Goal: Task Accomplishment & Management: Use online tool/utility

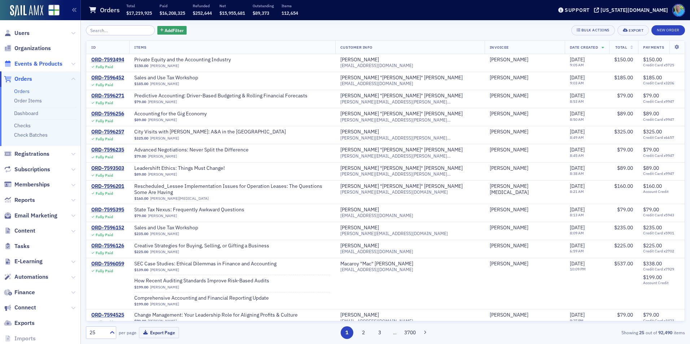
click at [31, 64] on span "Events & Products" at bounding box center [38, 64] width 48 height 8
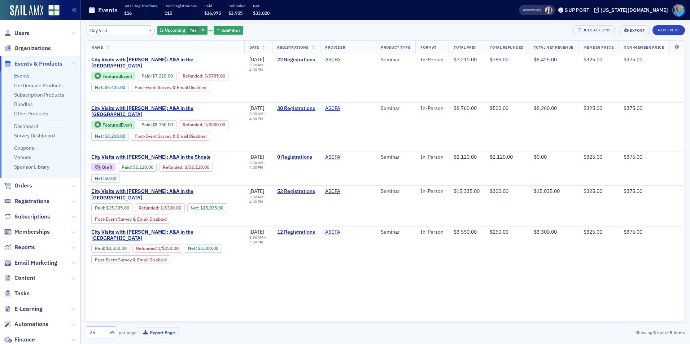
type input "City Visit"
click at [147, 29] on button "×" at bounding box center [150, 30] width 6 height 6
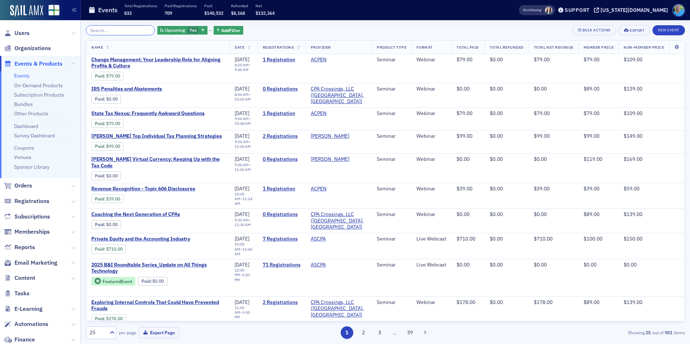
click at [132, 34] on input "search" at bounding box center [120, 30] width 69 height 10
drag, startPoint x: 196, startPoint y: 30, endPoint x: 172, endPoint y: 27, distance: 24.7
click at [201, 30] on icon "button" at bounding box center [202, 31] width 3 height 4
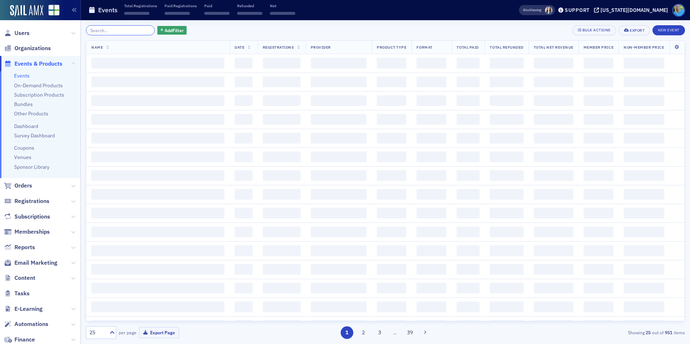
click at [119, 30] on input "search" at bounding box center [120, 30] width 69 height 10
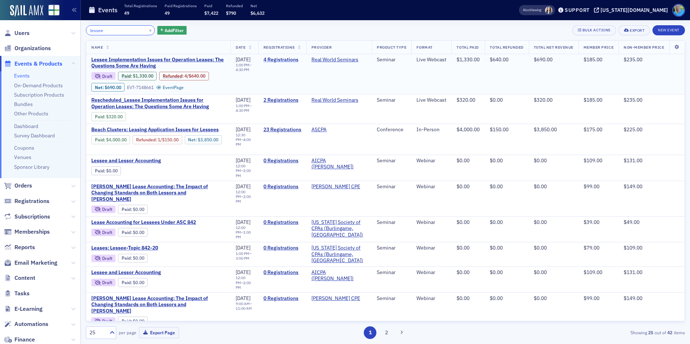
type input "lessee"
click at [273, 61] on link "4 Registrations" at bounding box center [283, 60] width 38 height 6
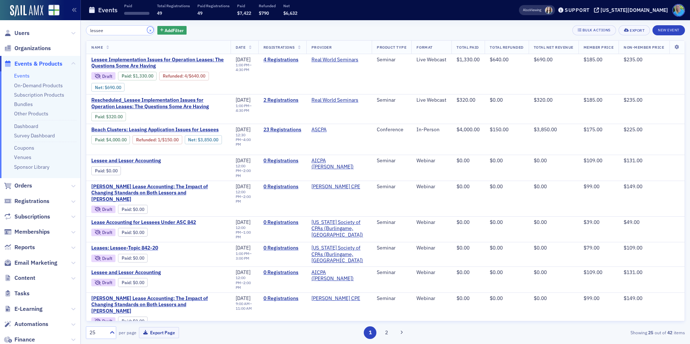
click at [147, 29] on button "×" at bounding box center [150, 30] width 6 height 6
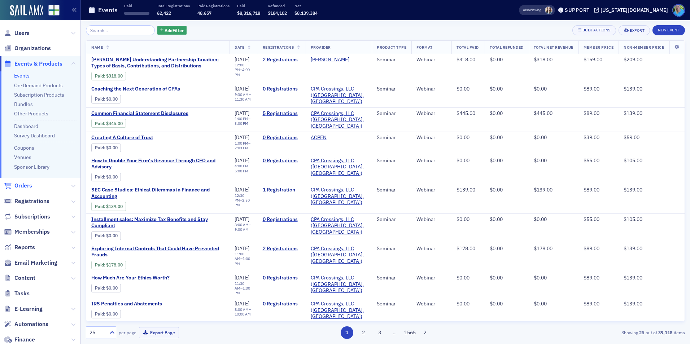
click at [28, 187] on span "Orders" at bounding box center [23, 186] width 18 height 8
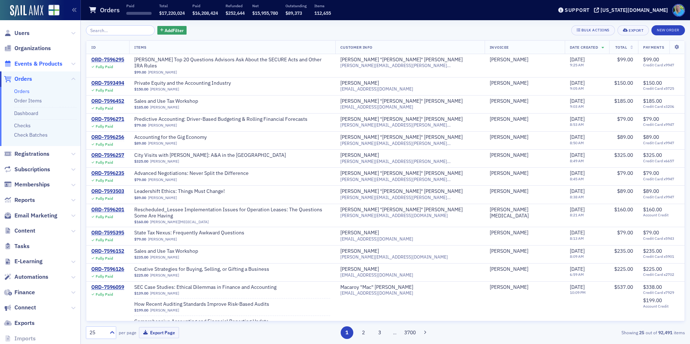
click at [36, 61] on span "Events & Products" at bounding box center [38, 64] width 48 height 8
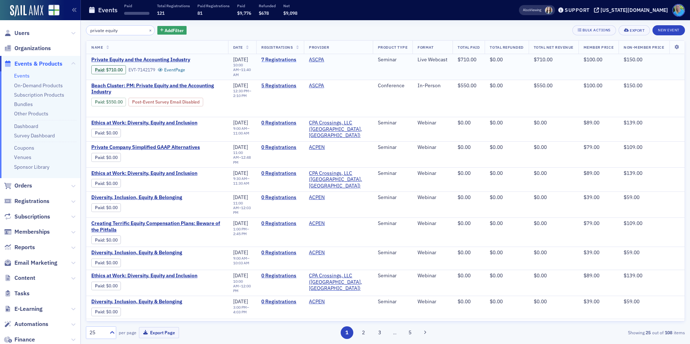
type input "private equity"
click at [273, 60] on link "7 Registrations" at bounding box center [280, 60] width 38 height 6
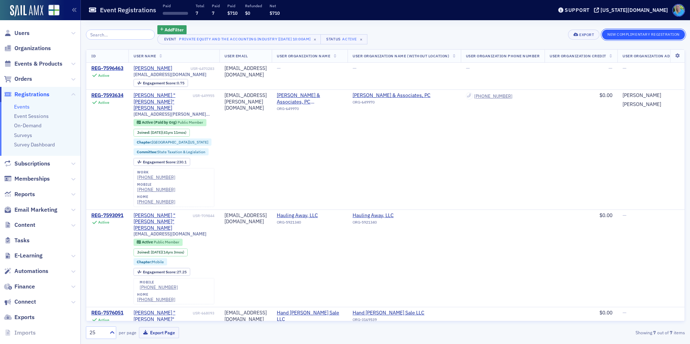
click at [656, 32] on button "New Complimentary Registration" at bounding box center [643, 35] width 83 height 10
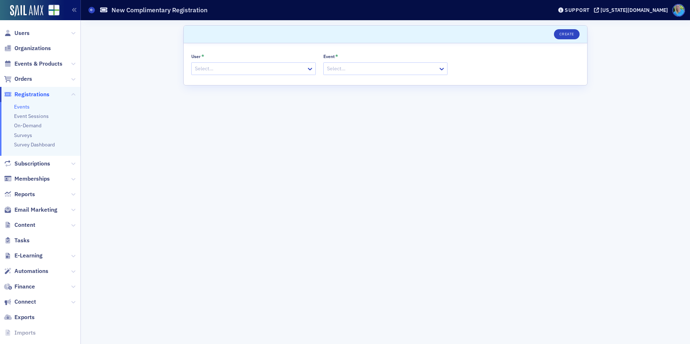
click at [258, 75] on div "User * Select… Event * Select…" at bounding box center [386, 64] width 404 height 42
click at [259, 72] on div at bounding box center [250, 68] width 112 height 9
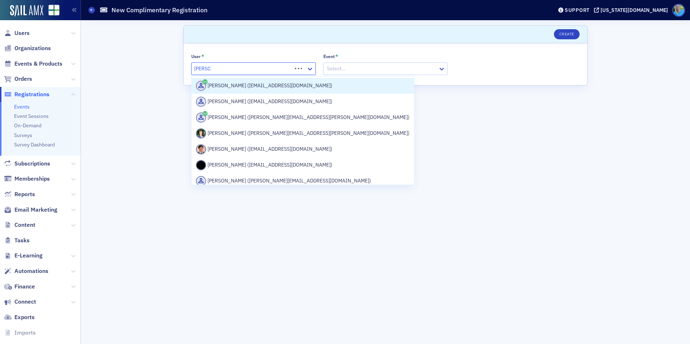
type input "josh mc"
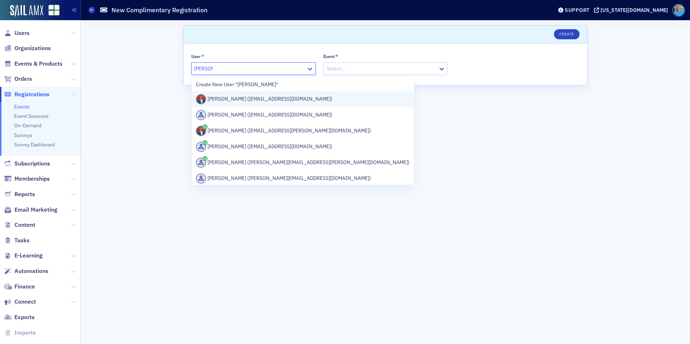
click at [261, 97] on div "Josh McGowan (joshmcgowanconsulting@gmail.com)" at bounding box center [303, 99] width 214 height 10
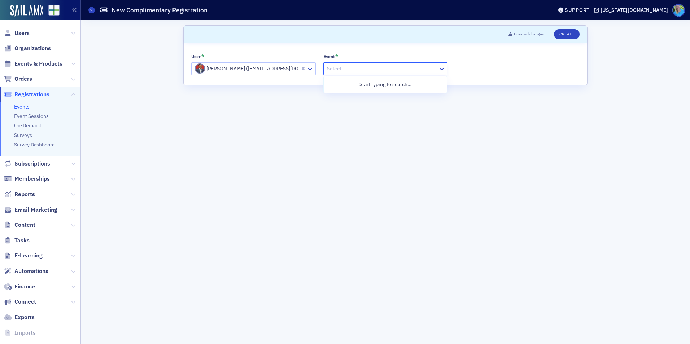
click at [339, 69] on div at bounding box center [382, 68] width 112 height 9
type input "private equity"
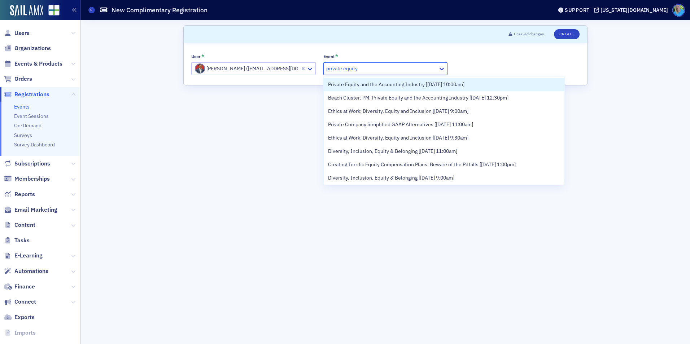
click at [355, 88] on span "Private Equity and the Accounting Industry [8/20/2025 10:00am]" at bounding box center [396, 85] width 136 height 8
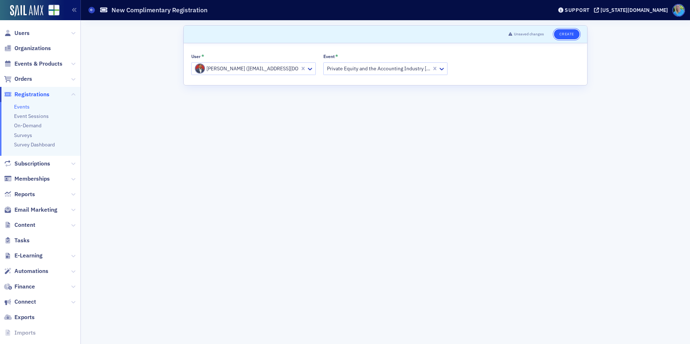
click at [559, 35] on button "Create" at bounding box center [567, 34] width 26 height 10
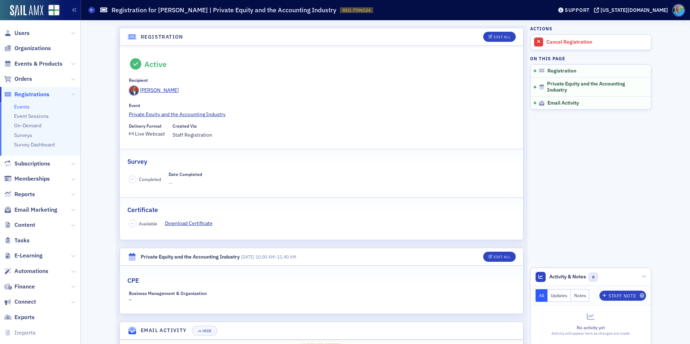
click at [15, 73] on span "Orders" at bounding box center [40, 79] width 81 height 16
click at [17, 74] on span "Orders" at bounding box center [40, 79] width 81 height 16
click at [20, 79] on span "Orders" at bounding box center [23, 79] width 18 height 8
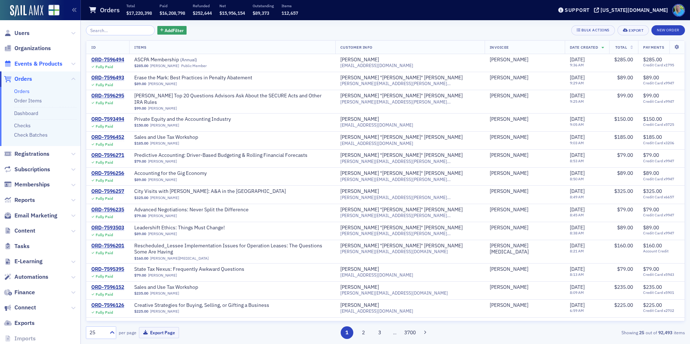
click at [50, 64] on span "Events & Products" at bounding box center [38, 64] width 48 height 8
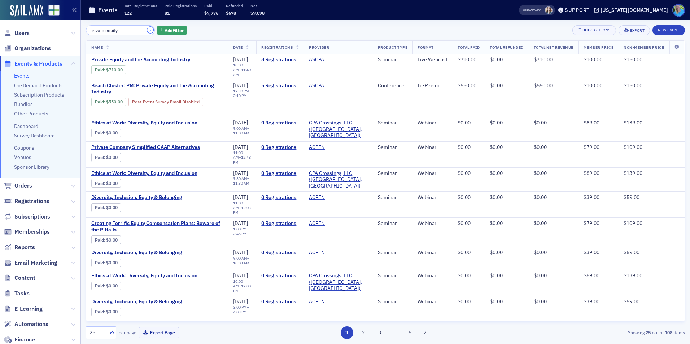
click at [147, 28] on button "×" at bounding box center [150, 30] width 6 height 6
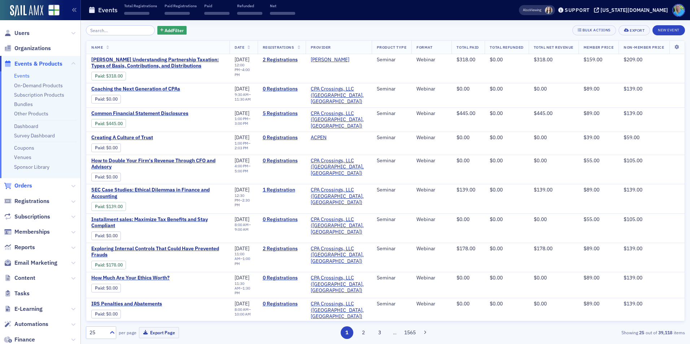
click at [29, 185] on span "Orders" at bounding box center [23, 186] width 18 height 8
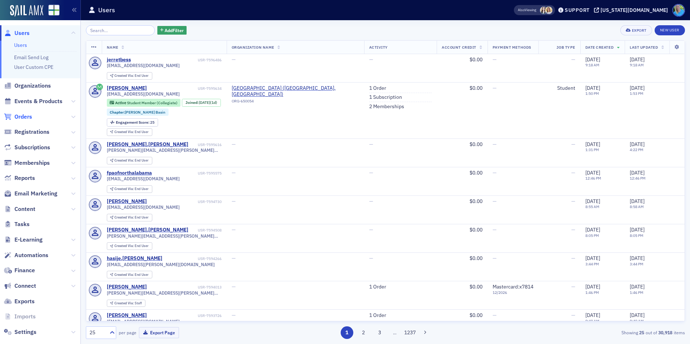
click at [31, 115] on span "Orders" at bounding box center [23, 117] width 18 height 8
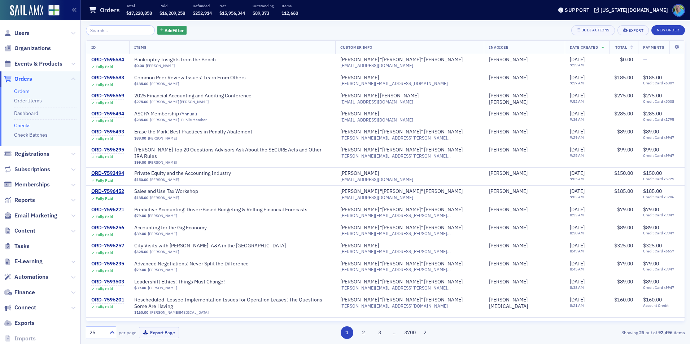
click at [18, 127] on link "Checks" at bounding box center [22, 125] width 17 height 6
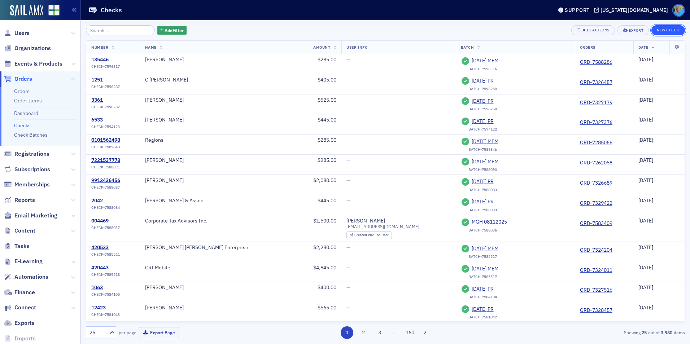
click at [668, 31] on button "New Check" at bounding box center [669, 30] width 34 height 10
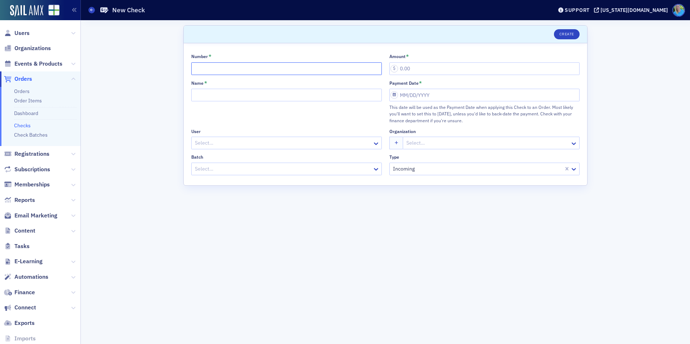
click at [242, 70] on input "Number *" at bounding box center [286, 68] width 191 height 13
click at [207, 71] on input "Number *" at bounding box center [286, 68] width 191 height 13
type input "Refund from ORD-7447204"
click at [412, 69] on input "Amount *" at bounding box center [485, 68] width 191 height 13
type input "160.00"
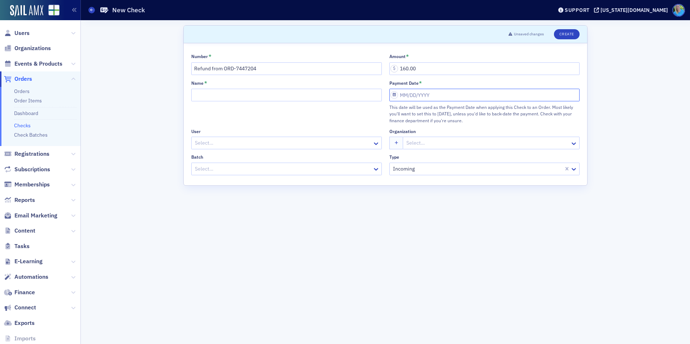
select select "7"
select select "2025"
click at [408, 96] on input "Payment Date *" at bounding box center [485, 95] width 191 height 13
click at [428, 178] on div "20" at bounding box center [428, 177] width 9 height 9
type input "08/20/2025"
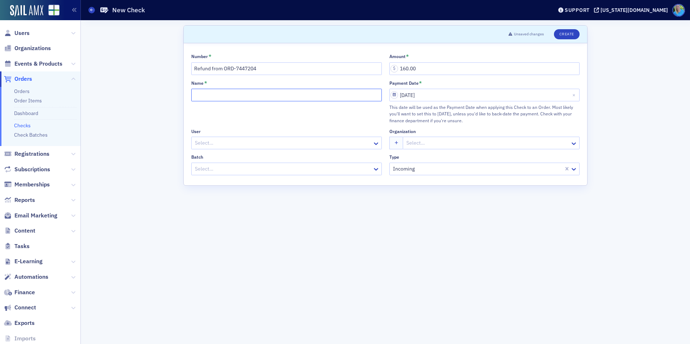
click at [249, 97] on input "Name *" at bounding box center [286, 95] width 191 height 13
drag, startPoint x: 266, startPoint y: 67, endPoint x: 162, endPoint y: 67, distance: 104.4
click at [162, 67] on div "Scroll to Unsaved changes Create Number * Refund from ORD-7447204 Amount * 160.…" at bounding box center [385, 182] width 599 height 324
click at [237, 93] on input "Name *" at bounding box center [286, 95] width 191 height 13
paste input "Refund from ORD-7447204"
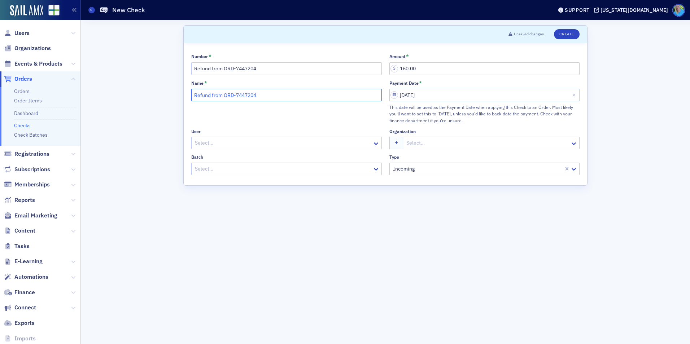
type input "Refund from ORD-7447204"
click at [235, 144] on div at bounding box center [283, 143] width 178 height 9
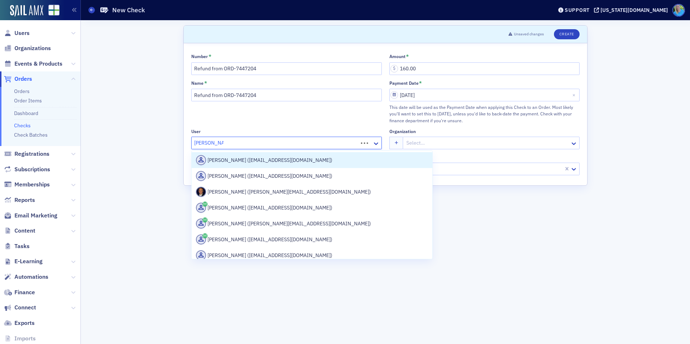
type input "thomas yerby"
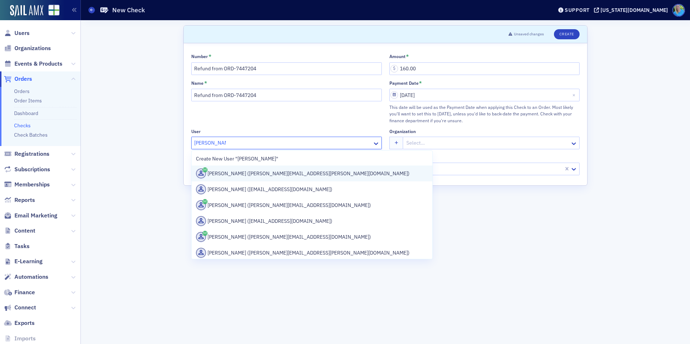
click at [243, 174] on div "Thomas Yerby (thomas.l.yerby@gmail.com)" at bounding box center [312, 174] width 232 height 10
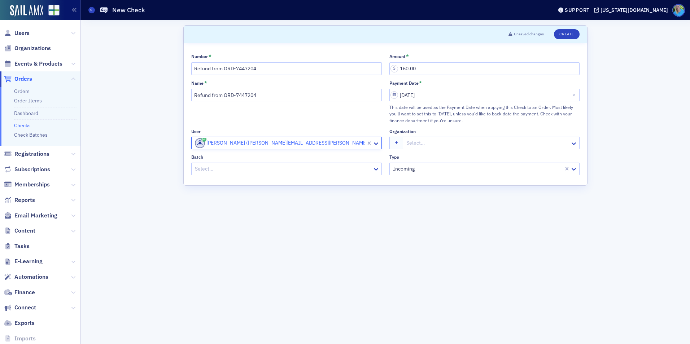
click at [416, 144] on div at bounding box center [488, 143] width 164 height 9
click at [334, 167] on div at bounding box center [283, 169] width 178 height 9
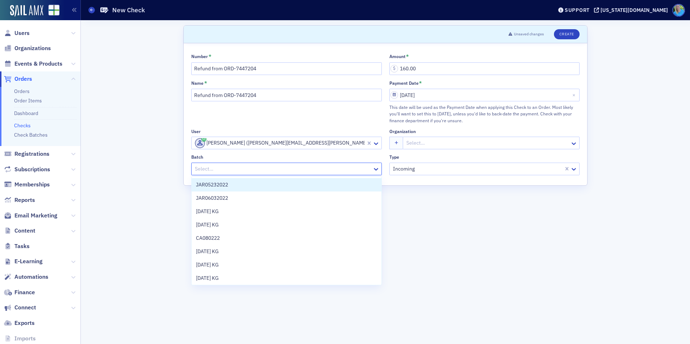
click at [334, 167] on div at bounding box center [283, 169] width 178 height 9
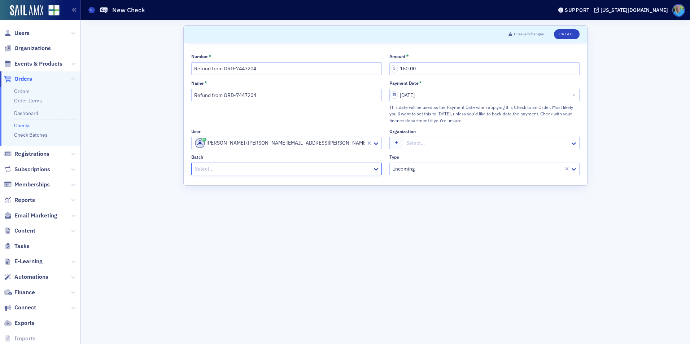
click at [260, 168] on div at bounding box center [283, 169] width 178 height 9
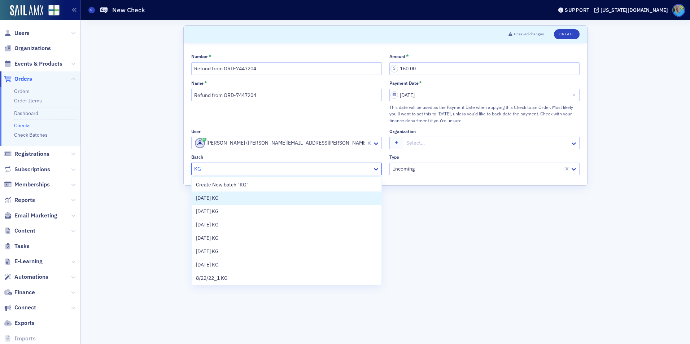
type input "K"
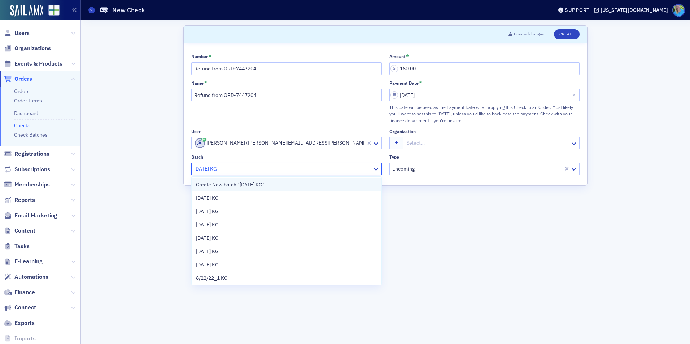
click at [253, 186] on span "Create New batch "08/20/25 KG"" at bounding box center [230, 185] width 69 height 8
type input "08/20/25 KG"
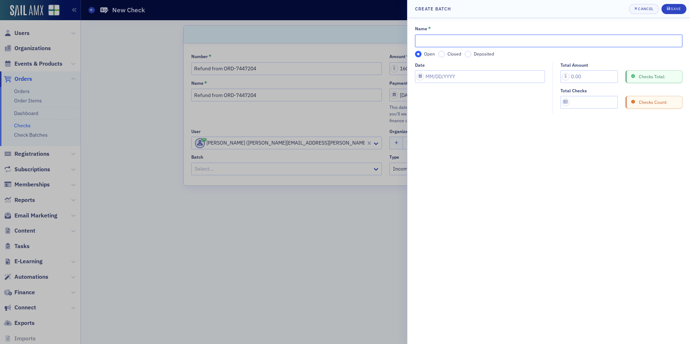
click at [446, 43] on input "Name *" at bounding box center [549, 41] width 268 height 13
click at [637, 9] on icon "button" at bounding box center [636, 8] width 3 height 4
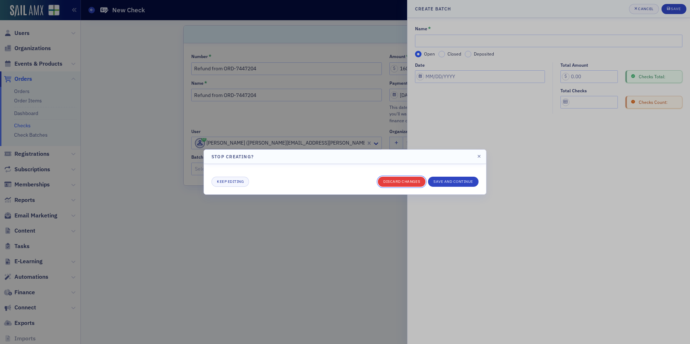
click at [396, 181] on button "Discard changes" at bounding box center [402, 182] width 48 height 10
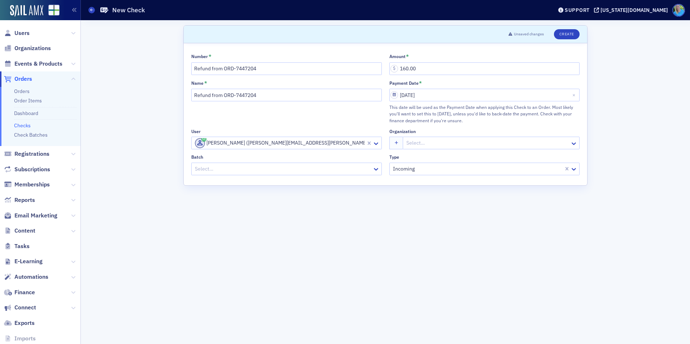
click at [411, 142] on div at bounding box center [488, 143] width 164 height 9
click at [255, 170] on div at bounding box center [283, 169] width 178 height 9
type input "7"
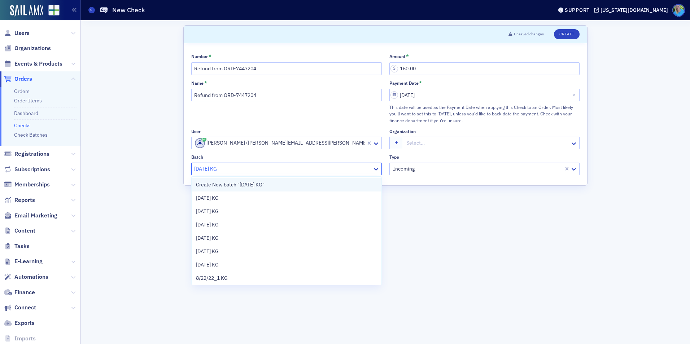
click at [256, 182] on span "Create New batch "8/18/25 KG"" at bounding box center [230, 185] width 69 height 8
type input "8/18/25 KG"
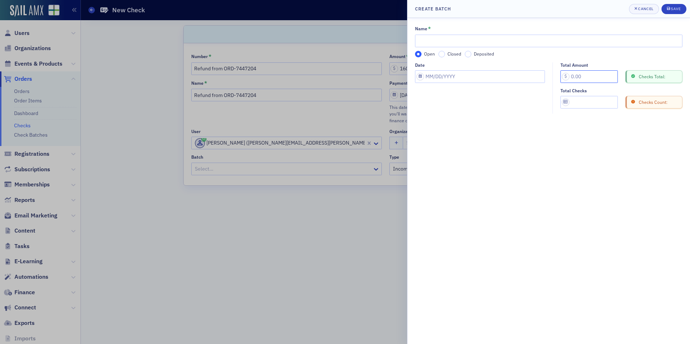
click at [568, 78] on input "Total Amount" at bounding box center [589, 76] width 57 height 13
type input "160.00"
click at [581, 112] on fieldset "Total Amount 160.00 Checks Total: Total Checks Checks Count:" at bounding box center [620, 88] width 134 height 52
click at [580, 102] on input "Total Checks" at bounding box center [589, 102] width 57 height 13
type input "1"
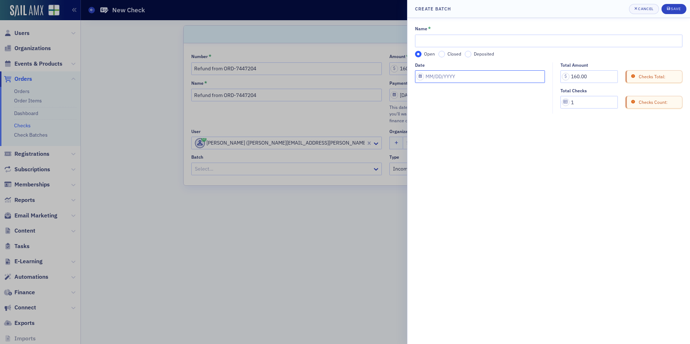
select select "7"
select select "2025"
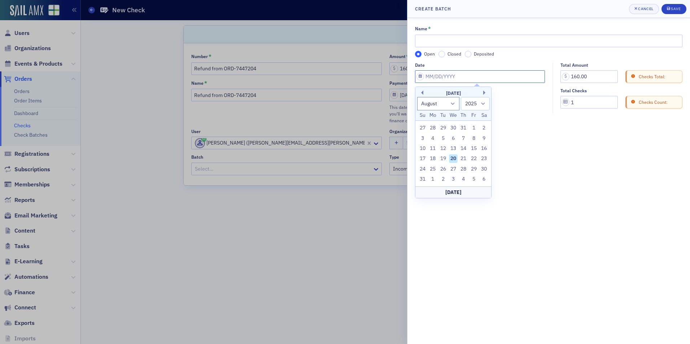
click at [455, 81] on input "Date" at bounding box center [480, 76] width 130 height 13
click at [455, 155] on div "20" at bounding box center [453, 159] width 9 height 9
type input "08/20/2025"
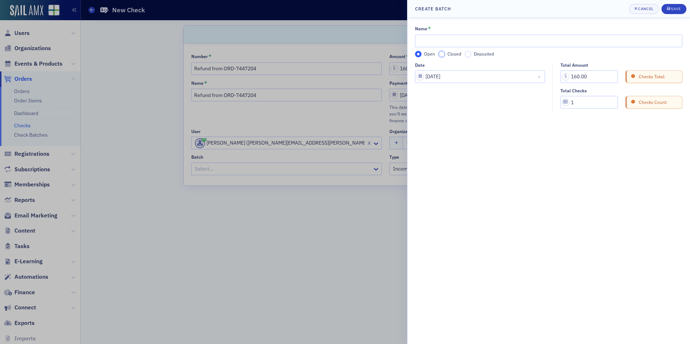
click at [442, 55] on input "Closed" at bounding box center [442, 54] width 6 height 6
drag, startPoint x: 265, startPoint y: 65, endPoint x: 230, endPoint y: 70, distance: 36.2
click at [230, 70] on div at bounding box center [345, 172] width 690 height 344
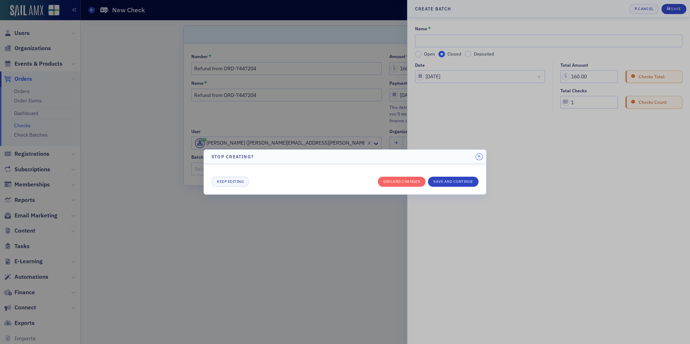
click at [481, 154] on header "Stop creating?" at bounding box center [345, 157] width 282 height 14
click at [478, 158] on icon "button" at bounding box center [479, 157] width 3 height 4
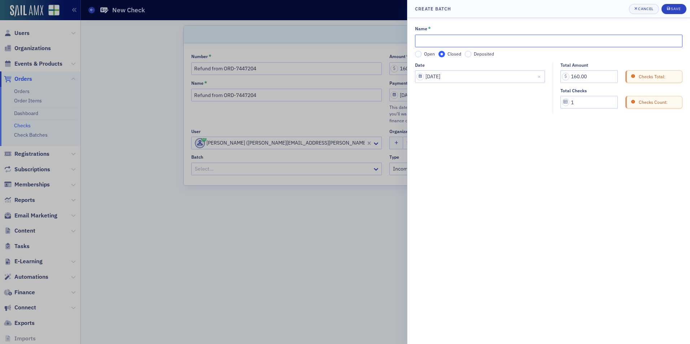
click at [444, 43] on input "Name *" at bounding box center [549, 41] width 268 height 13
type input "Refund from ORD-7447204"
click at [667, 12] on button "Save" at bounding box center [674, 9] width 25 height 10
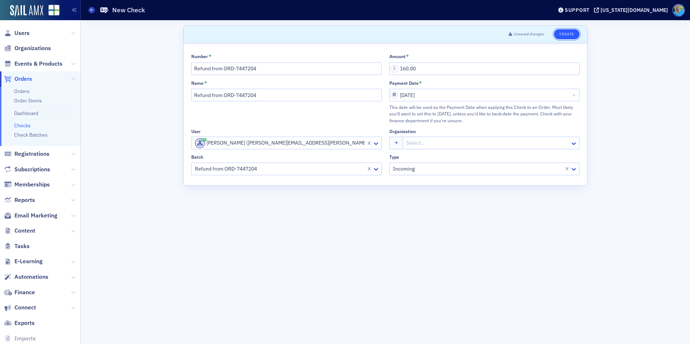
click at [566, 30] on button "Create" at bounding box center [567, 34] width 26 height 10
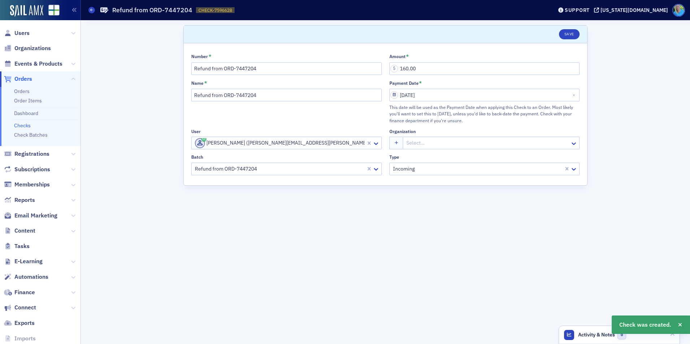
click at [23, 78] on span "Orders" at bounding box center [23, 79] width 18 height 8
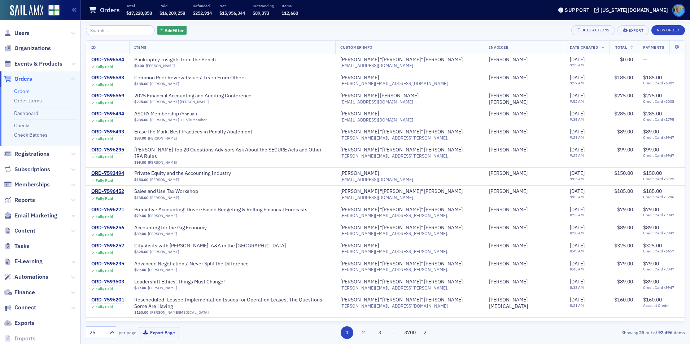
click at [107, 31] on input "search" at bounding box center [120, 30] width 69 height 10
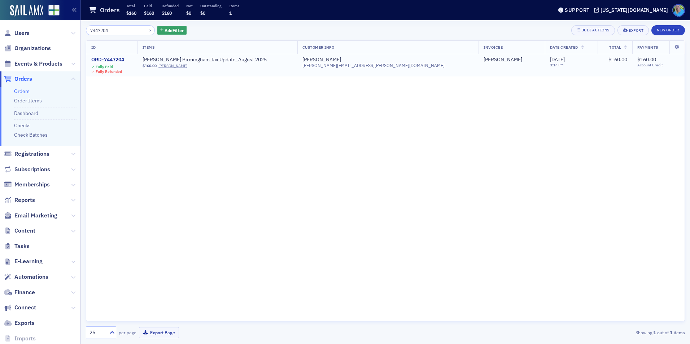
type input "7447204"
click at [109, 58] on div "ORD-7447204" at bounding box center [107, 60] width 33 height 6
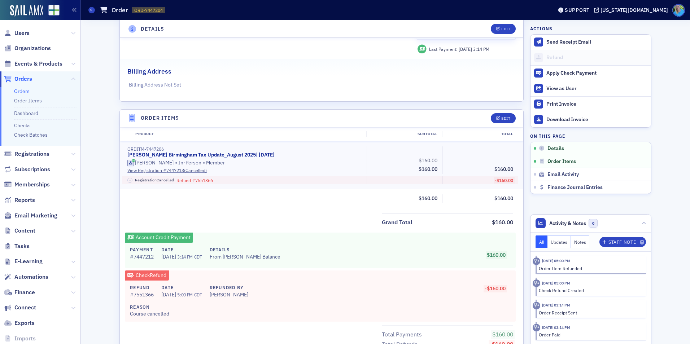
scroll to position [181, 0]
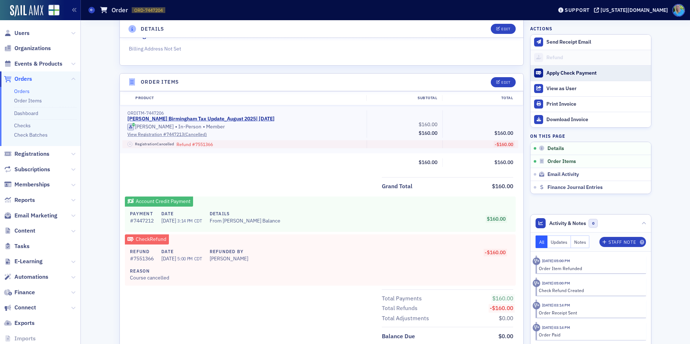
click at [573, 74] on div "Apply Check Payment" at bounding box center [597, 73] width 101 height 6
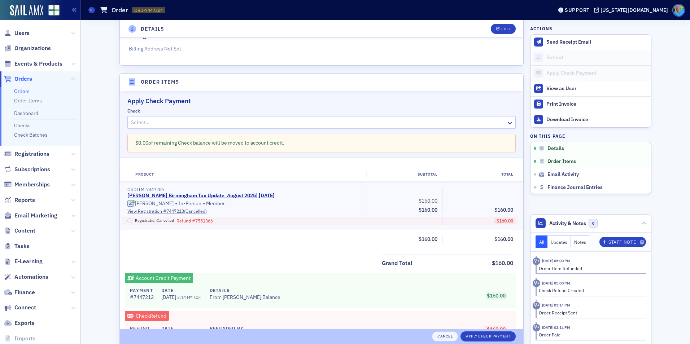
scroll to position [230, 0]
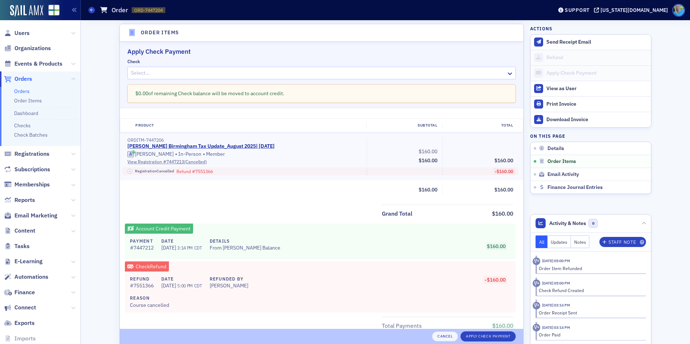
click at [276, 75] on div at bounding box center [318, 73] width 376 height 9
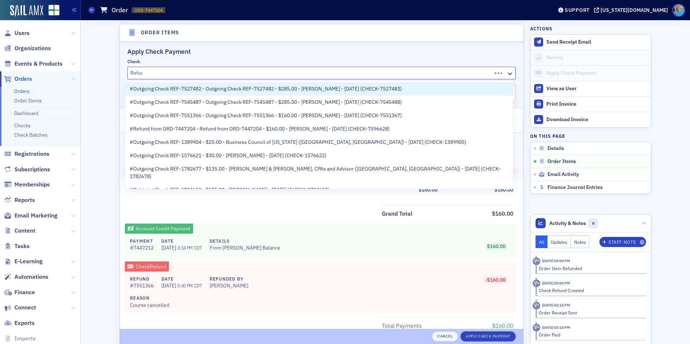
type input "Refund"
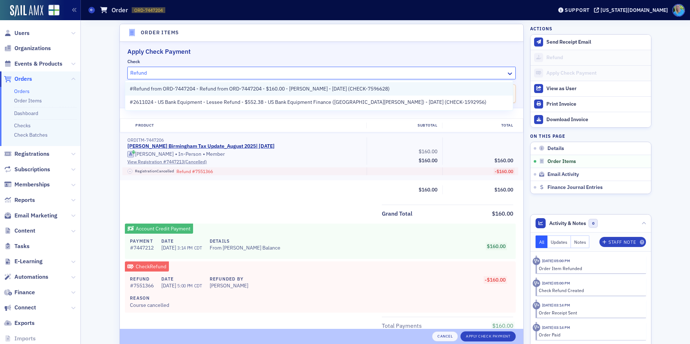
click at [194, 91] on span "#Refund from ORD-7447204 - Refund from ORD-7447204 - $160.00 - Thomas Yerby - 8…" at bounding box center [260, 89] width 260 height 8
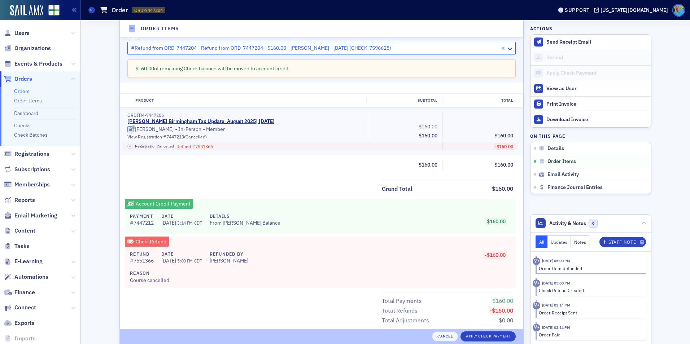
scroll to position [266, 0]
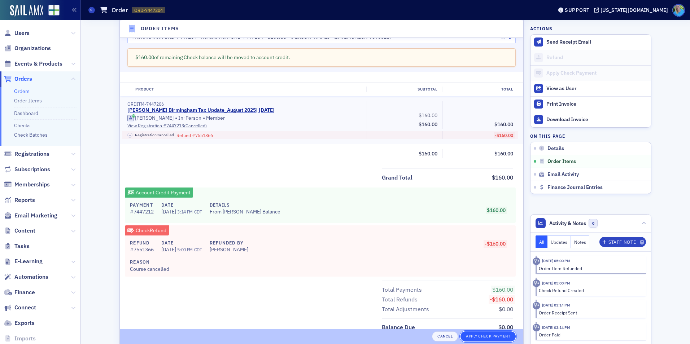
click at [476, 335] on button "Apply Check Payment" at bounding box center [488, 337] width 55 height 10
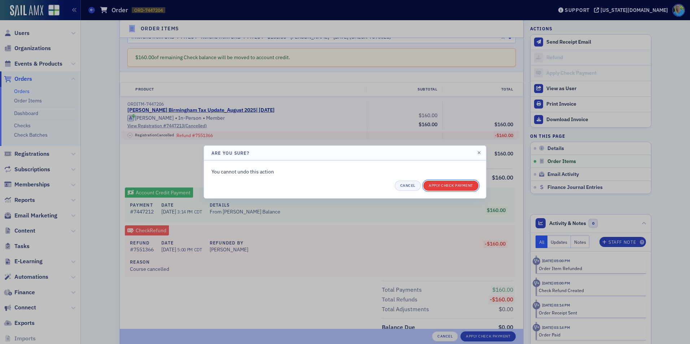
click at [446, 188] on button "Apply Check Payment" at bounding box center [451, 186] width 55 height 10
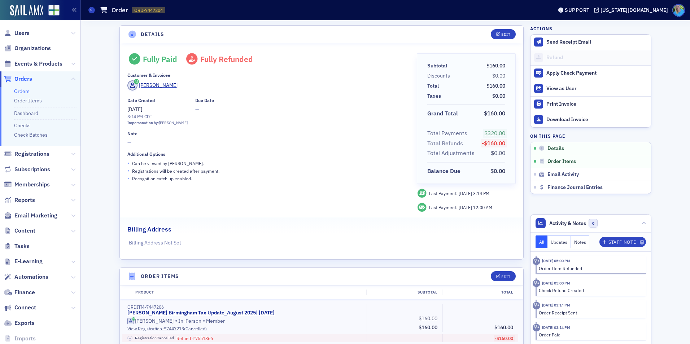
click at [28, 77] on span "Orders" at bounding box center [23, 79] width 18 height 8
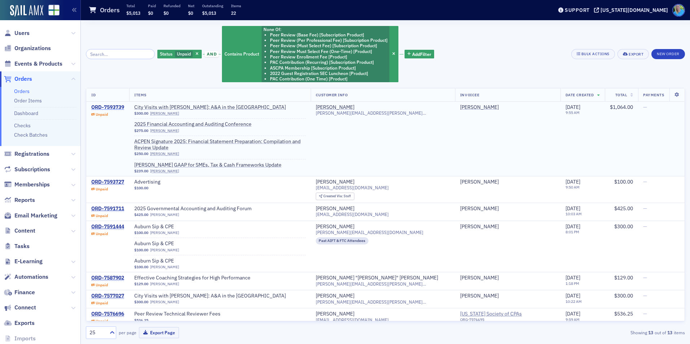
click at [120, 104] on div "ORD-7593739" at bounding box center [107, 107] width 33 height 6
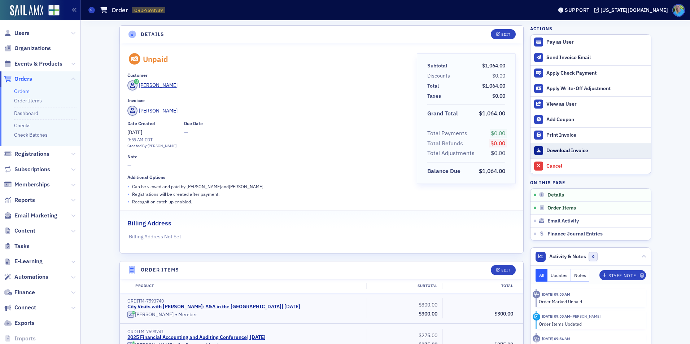
click at [547, 148] on div "Download Invoice" at bounding box center [597, 151] width 101 height 6
click at [672, 33] on div "Details Edit Unpaid Customer Paul Annan Invoicee Tara Anderson Date Created 8/1…" at bounding box center [385, 309] width 599 height 578
click at [51, 63] on span "Events & Products" at bounding box center [38, 64] width 48 height 8
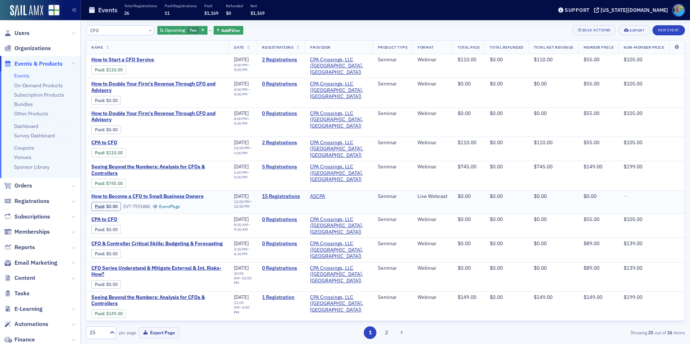
type input "CFO"
click at [151, 194] on span "How to Become a CFO to Small Business Owners" at bounding box center [151, 197] width 121 height 6
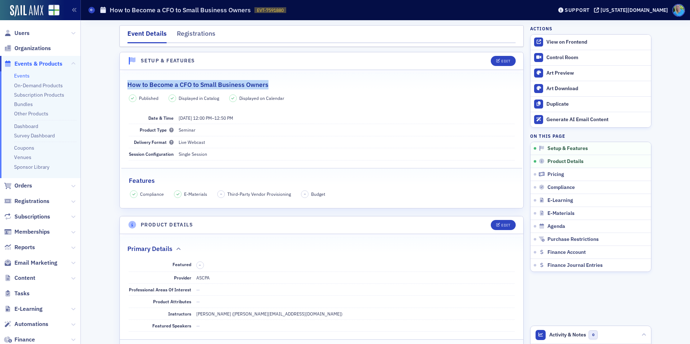
drag, startPoint x: 266, startPoint y: 87, endPoint x: 126, endPoint y: 84, distance: 140.1
click at [127, 84] on div "How to Become a CFO to Small Business Owners" at bounding box center [321, 81] width 389 height 17
copy h2 "How to Become a CFO to Small Business Owners"
click at [26, 73] on link "Events" at bounding box center [22, 76] width 16 height 6
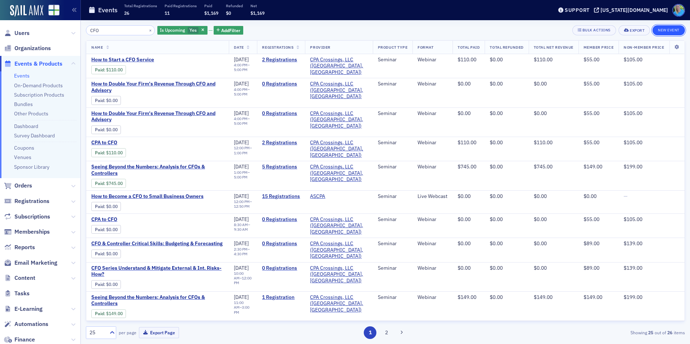
click at [660, 28] on button "New Event" at bounding box center [669, 30] width 32 height 10
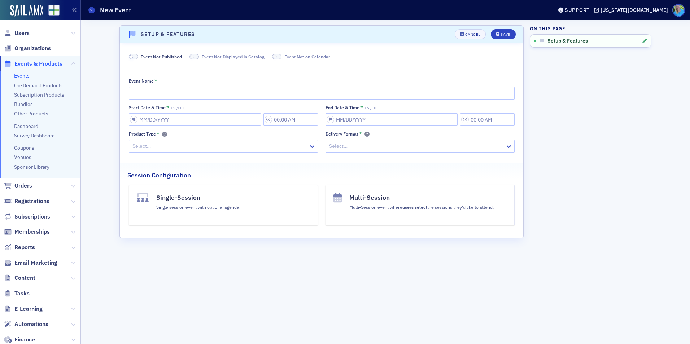
click at [166, 100] on div "Event Name * Start Date & Time * CST/CDT End Date & Time * CST/CDT Product Type…" at bounding box center [322, 115] width 404 height 75
click at [165, 92] on input "Event Name *" at bounding box center [322, 93] width 386 height 13
click at [168, 90] on input "Event Name *" at bounding box center [322, 93] width 386 height 13
paste input "How to Become a CFO to Small Business Owners"
type input "Test Run: How to Become a CFO to Small Business Owners"
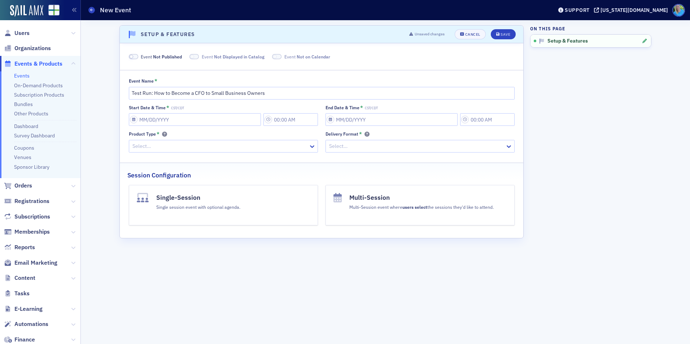
click at [133, 55] on span at bounding box center [132, 57] width 4 height 4
select select "7"
select select "2025"
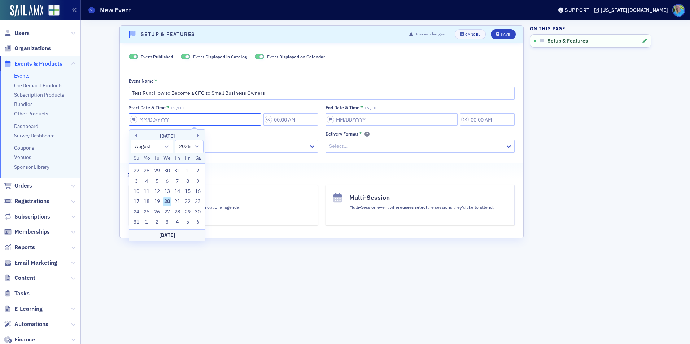
click at [179, 120] on input "Start Date & Time * CST/CDT" at bounding box center [195, 119] width 132 height 13
click at [166, 200] on div "20" at bounding box center [167, 202] width 9 height 9
type input "08/20/2025"
type input "10:00 AM"
type input "08/20/2025"
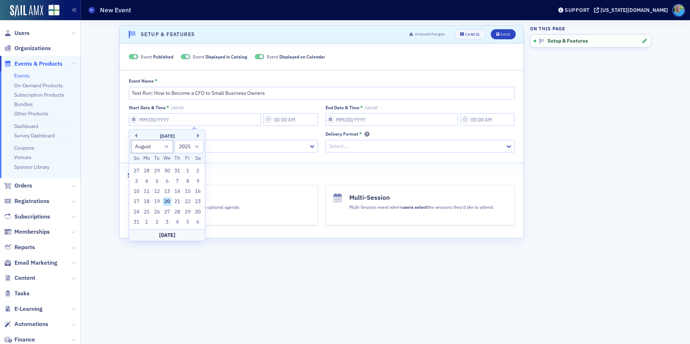
type input "11:00 AM"
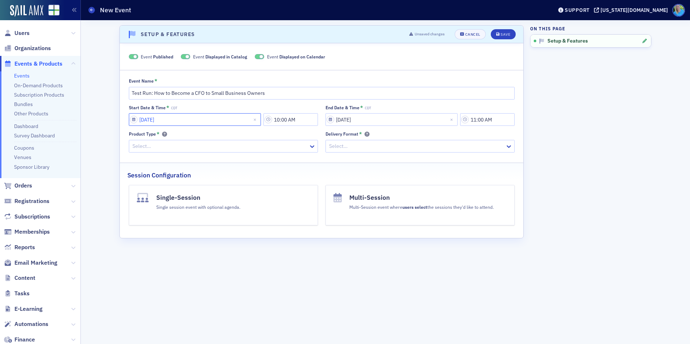
select select "7"
select select "2025"
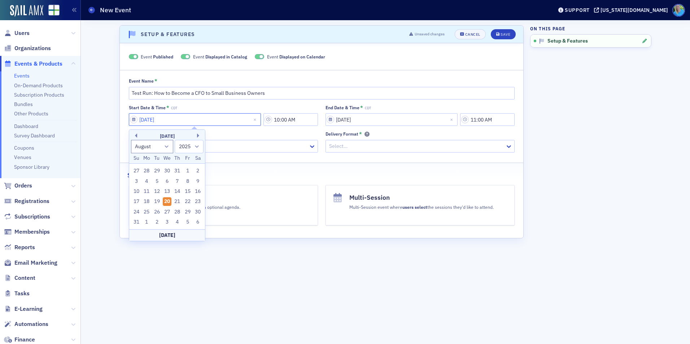
click at [211, 117] on input "08/20/2025" at bounding box center [195, 119] width 132 height 13
click at [200, 134] on button "Next Month" at bounding box center [199, 136] width 4 height 4
select select "8"
click at [177, 173] on div "4" at bounding box center [177, 171] width 9 height 9
type input "09/04/2025"
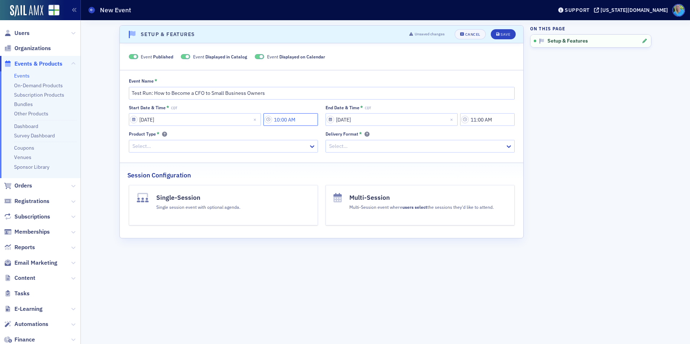
click at [281, 122] on input "10:00 AM" at bounding box center [291, 119] width 55 height 13
click at [343, 120] on icon at bounding box center [343, 120] width 4 height 3
click at [337, 137] on div "1" at bounding box center [335, 136] width 19 height 8
click at [404, 119] on button "PM" at bounding box center [401, 119] width 14 height 13
type input "1:00 PM"
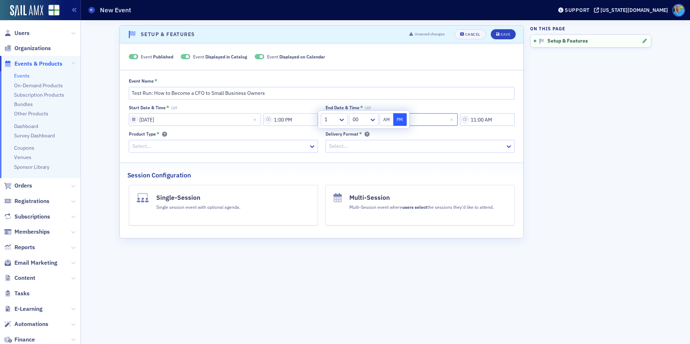
select select "7"
select select "2025"
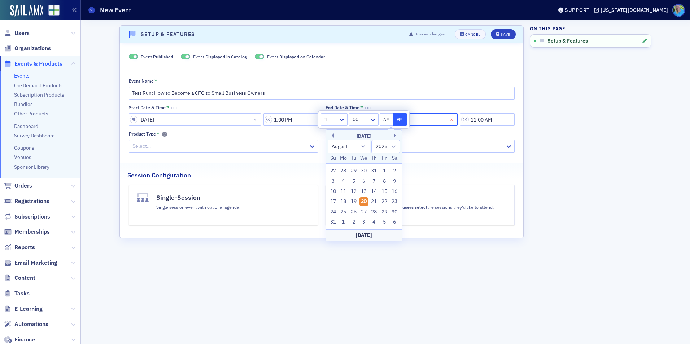
click at [453, 118] on div "08/20/2025" at bounding box center [392, 119] width 132 height 13
click at [481, 120] on input "11:00 AM" at bounding box center [487, 119] width 55 height 13
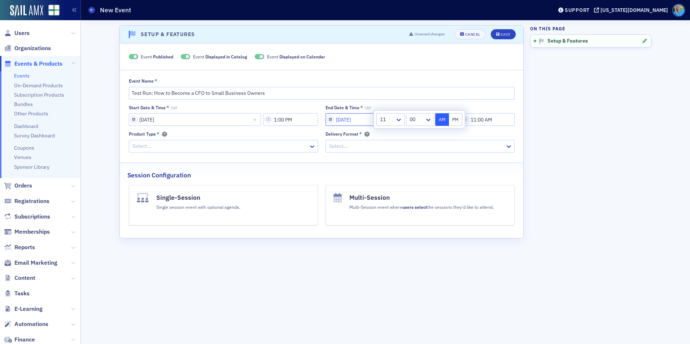
select select "7"
select select "2025"
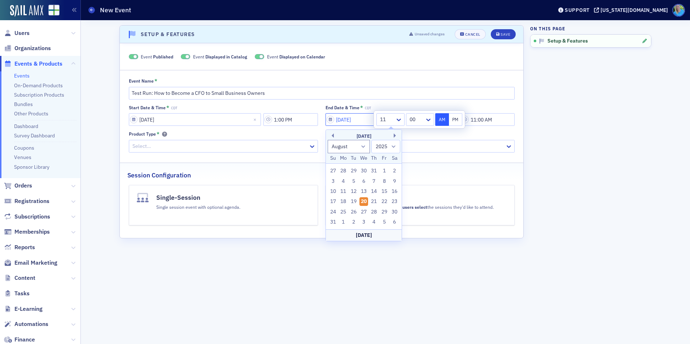
click at [365, 121] on input "08/20/2025" at bounding box center [392, 119] width 132 height 13
click at [396, 135] on button "Next Month" at bounding box center [396, 136] width 4 height 4
select select "8"
click at [376, 170] on div "4" at bounding box center [374, 171] width 9 height 9
type input "09/04/2025"
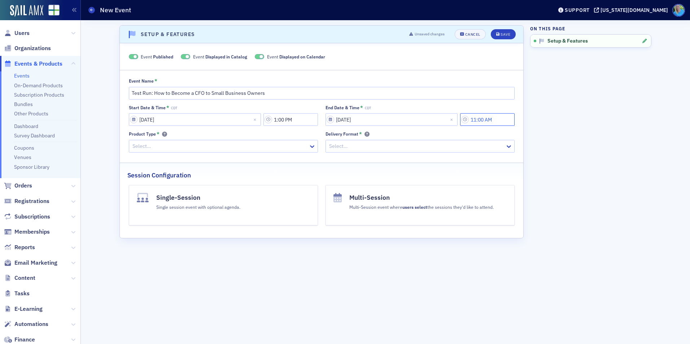
click at [480, 122] on input "11:00 AM" at bounding box center [487, 119] width 55 height 13
click at [396, 119] on icon at bounding box center [398, 119] width 7 height 7
click at [389, 137] on div "1" at bounding box center [390, 136] width 19 height 8
click at [430, 123] on icon at bounding box center [428, 119] width 7 height 7
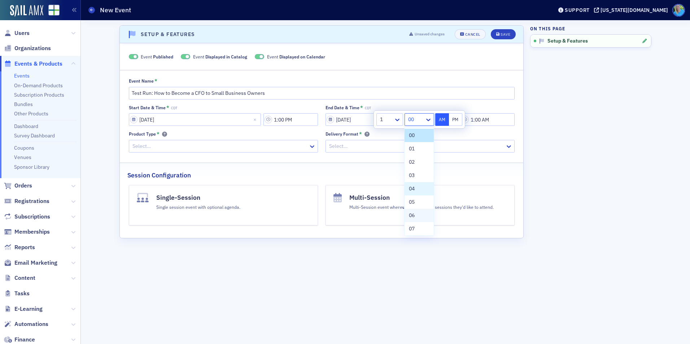
drag, startPoint x: 422, startPoint y: 181, endPoint x: 421, endPoint y: 196, distance: 15.2
click at [422, 196] on div "00 01 02 03 04 05 06 07 08 09 10 11 12 13 14 15 16 17 18 19 20 21 22 23 24 25 2…" at bounding box center [419, 181] width 29 height 108
click at [416, 176] on div "30" at bounding box center [419, 176] width 20 height 8
click at [454, 121] on button "PM" at bounding box center [456, 119] width 14 height 13
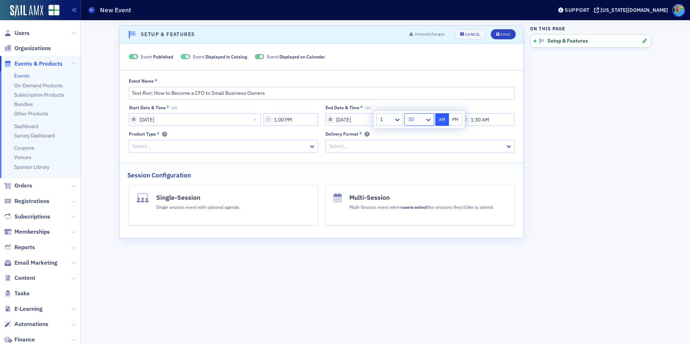
type input "1:30 PM"
click at [284, 147] on div at bounding box center [220, 146] width 176 height 9
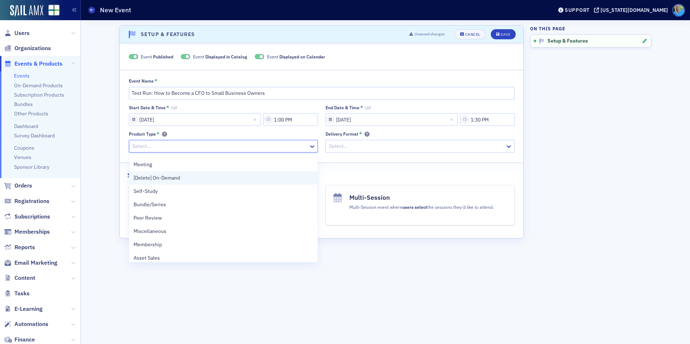
scroll to position [162, 0]
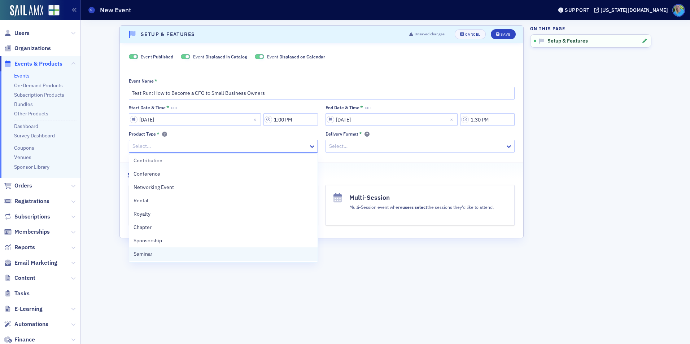
click at [217, 250] on div "Seminar" at bounding box center [223, 254] width 188 height 13
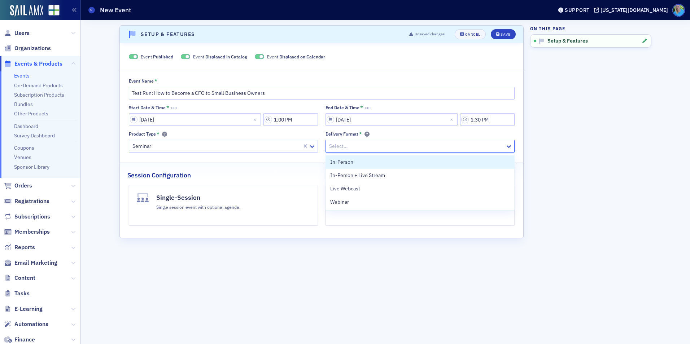
click at [355, 147] on div at bounding box center [417, 146] width 176 height 9
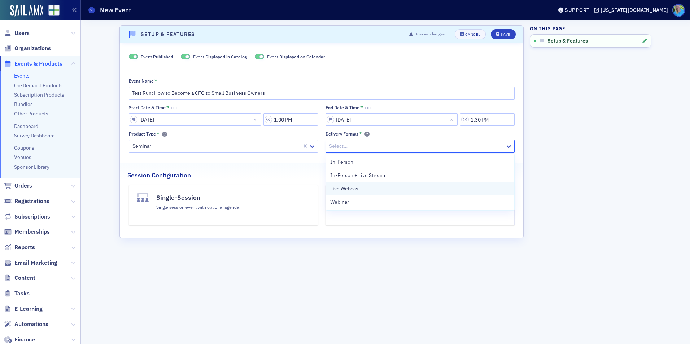
click at [354, 186] on span "Live Webcast" at bounding box center [345, 189] width 30 height 8
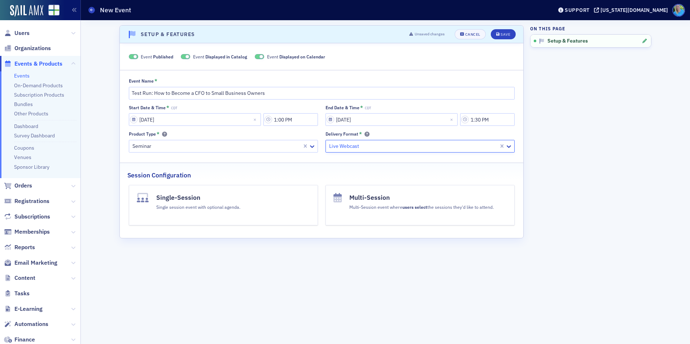
click at [261, 195] on button "Single-Session Single session event with optional agenda." at bounding box center [223, 205] width 189 height 40
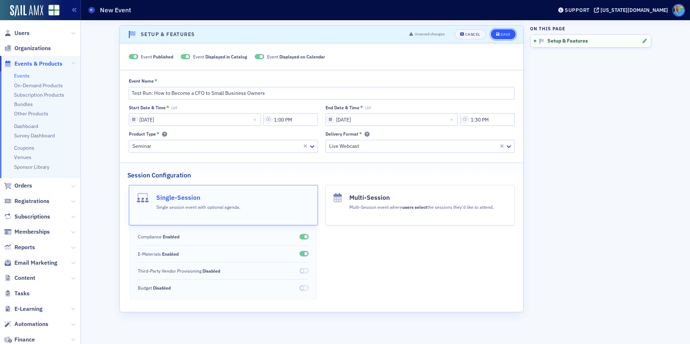
click at [503, 39] on button "Save" at bounding box center [503, 34] width 25 height 10
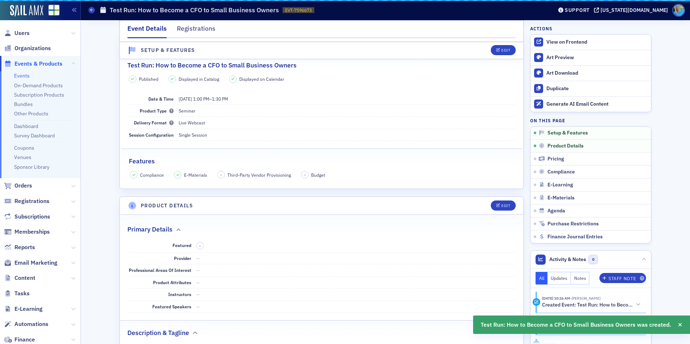
scroll to position [110, 0]
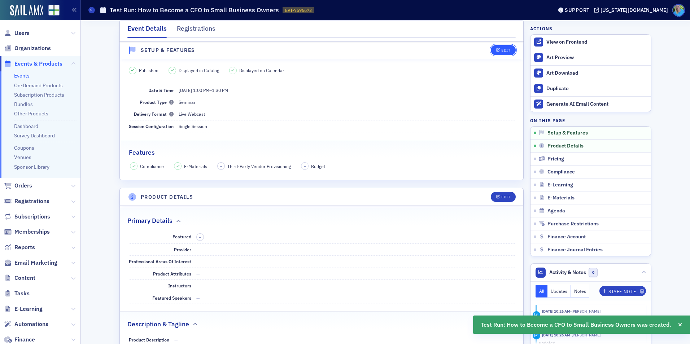
click at [500, 48] on button "Edit" at bounding box center [503, 50] width 25 height 10
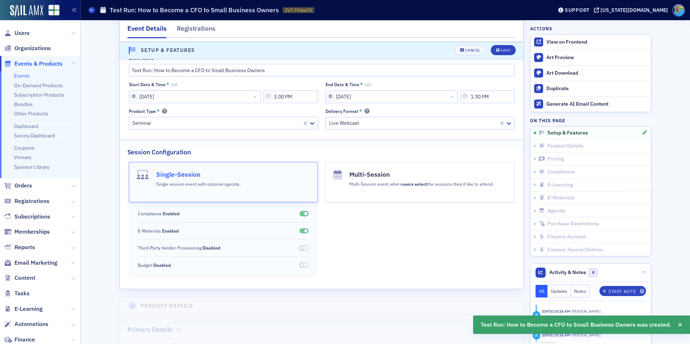
scroll to position [92, 0]
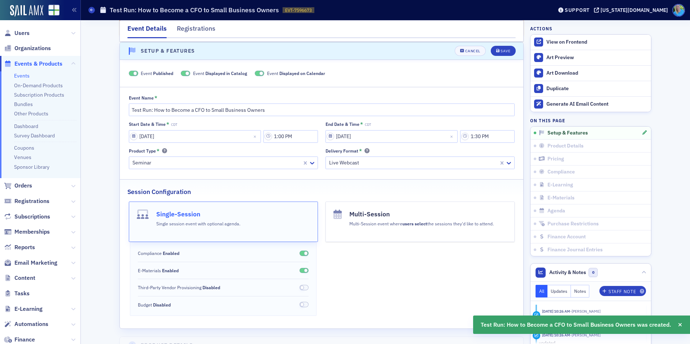
click at [183, 73] on span at bounding box center [185, 73] width 9 height 5
drag, startPoint x: 263, startPoint y: 74, endPoint x: 275, endPoint y: 74, distance: 11.9
click at [264, 74] on span at bounding box center [268, 73] width 9 height 5
click at [497, 52] on icon "submit" at bounding box center [499, 51] width 4 height 4
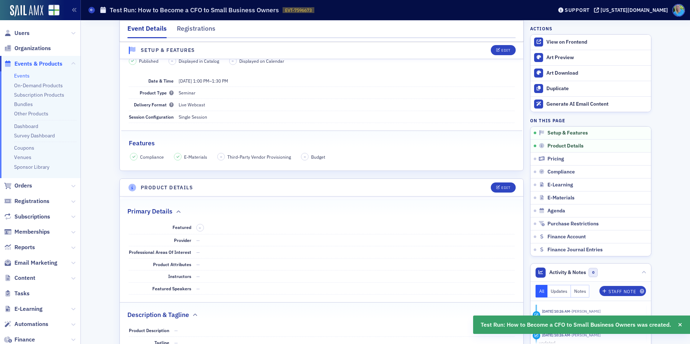
scroll to position [200, 0]
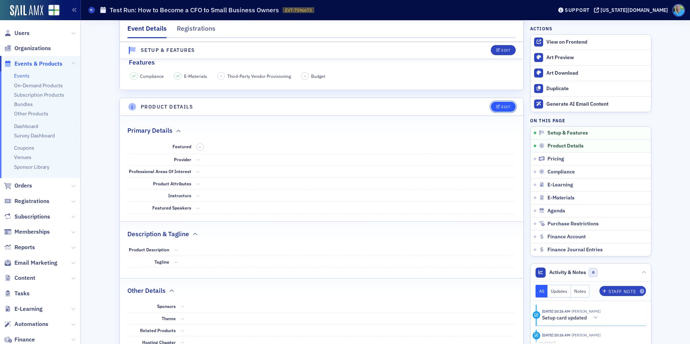
click at [502, 107] on div "Edit" at bounding box center [506, 107] width 9 height 4
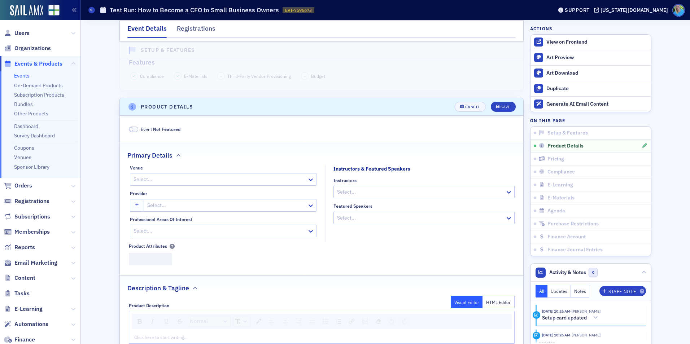
scroll to position [256, 0]
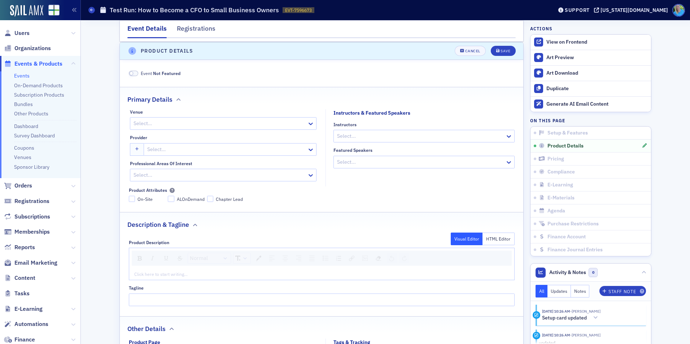
click at [373, 135] on div at bounding box center [421, 136] width 168 height 9
type input "adam lean"
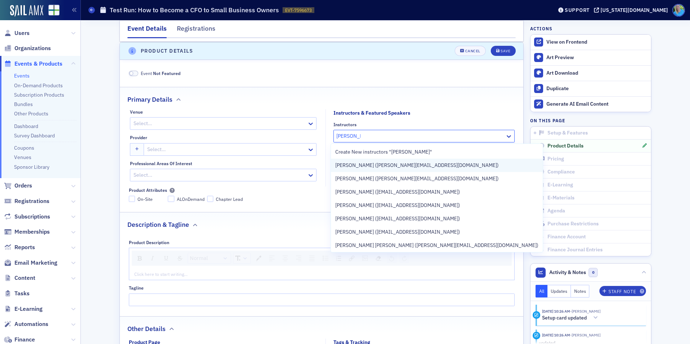
click at [383, 170] on div "Adam Lean (adam@thecfoproject.com)" at bounding box center [437, 165] width 212 height 13
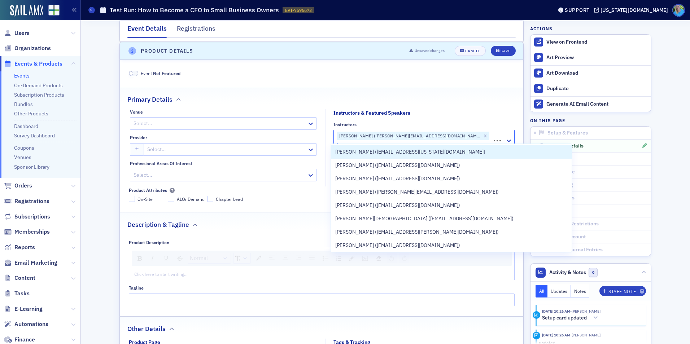
type input "anne marie"
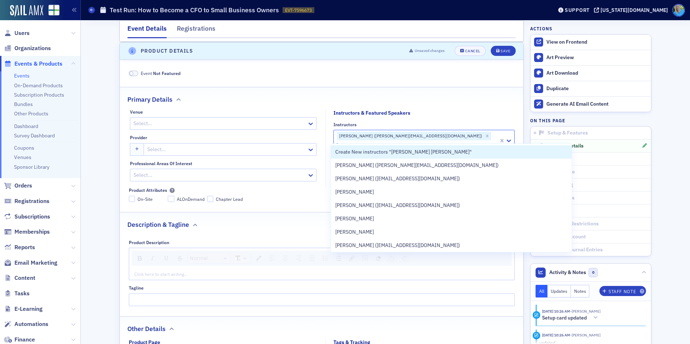
click at [386, 167] on span "Anne Marie Roylance (annemarie@thecfoproject.com)" at bounding box center [417, 166] width 164 height 8
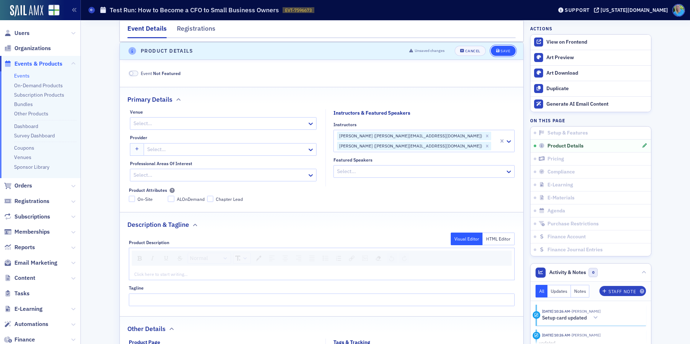
click at [498, 55] on button "Save" at bounding box center [503, 51] width 25 height 10
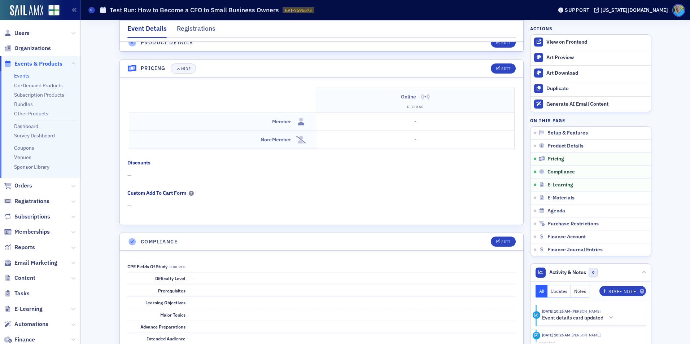
scroll to position [725, 0]
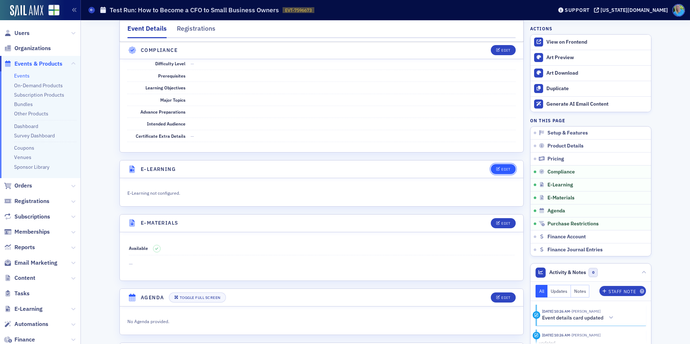
click at [505, 168] on div "Edit" at bounding box center [506, 170] width 9 height 4
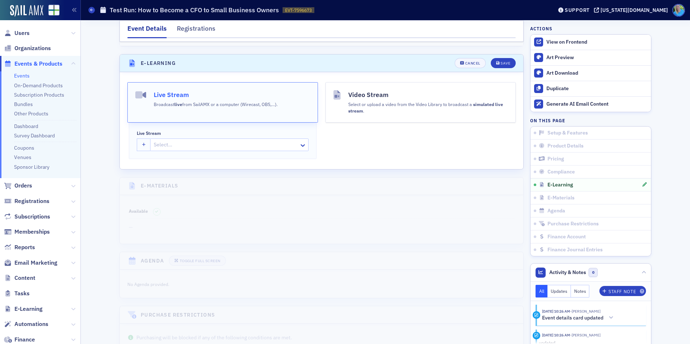
scroll to position [988, 0]
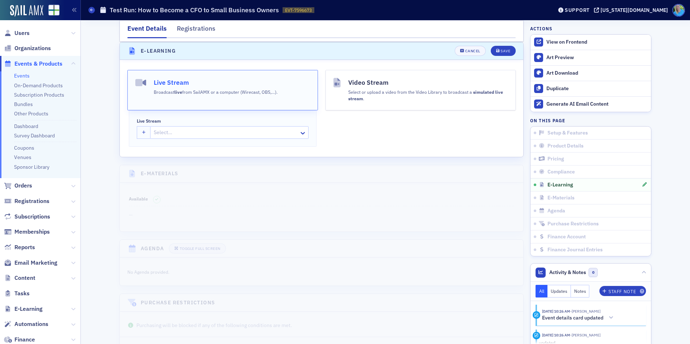
click at [160, 135] on div at bounding box center [226, 132] width 146 height 9
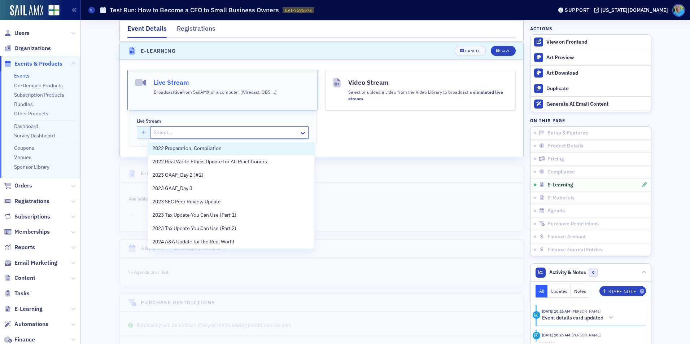
click at [142, 132] on icon "button" at bounding box center [144, 133] width 4 height 4
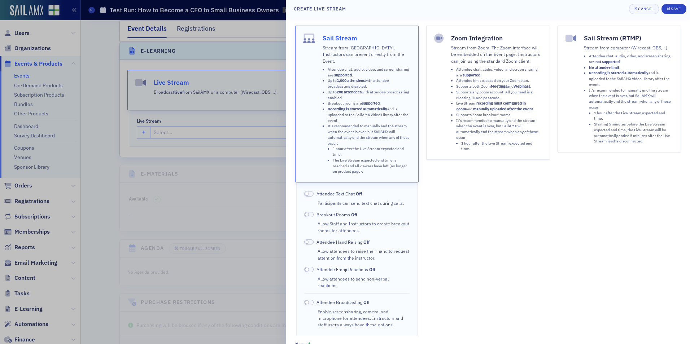
drag, startPoint x: 311, startPoint y: 187, endPoint x: 311, endPoint y: 190, distance: 3.7
click at [310, 191] on span at bounding box center [308, 193] width 9 height 5
click at [310, 300] on span at bounding box center [308, 302] width 9 height 5
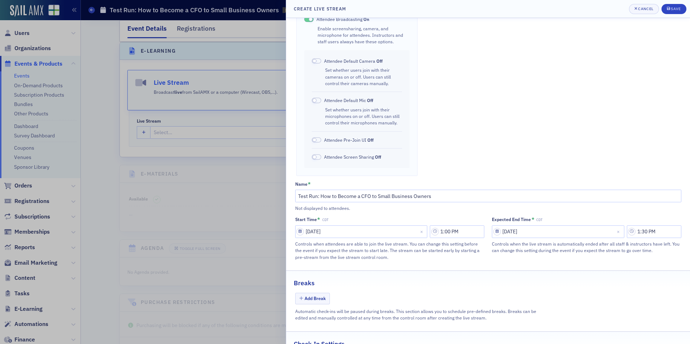
scroll to position [338, 0]
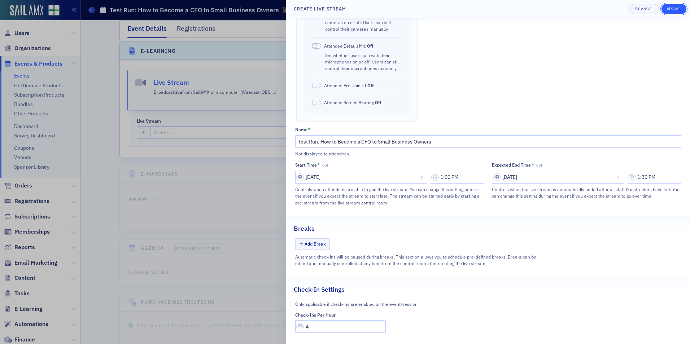
click at [675, 7] on div "Save" at bounding box center [676, 9] width 10 height 4
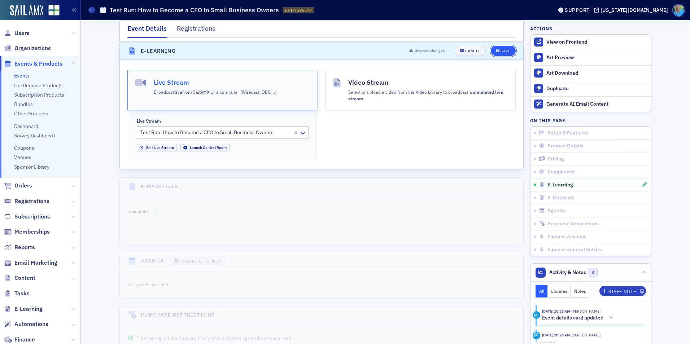
click at [501, 52] on div "Save" at bounding box center [506, 51] width 10 height 4
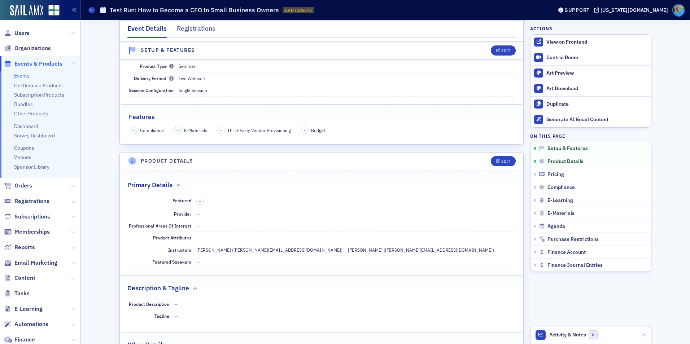
scroll to position [0, 0]
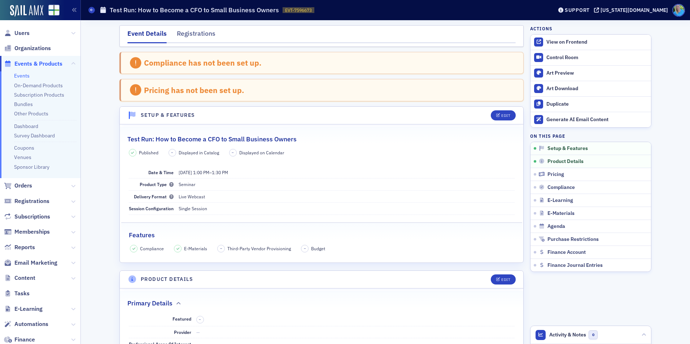
click at [25, 75] on link "Events" at bounding box center [22, 76] width 16 height 6
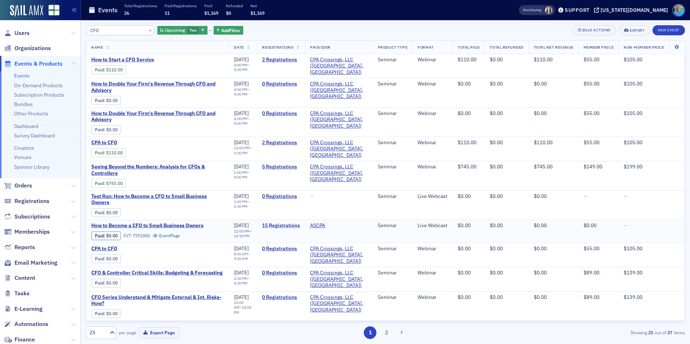
click at [282, 223] on link "15 Registrations" at bounding box center [281, 226] width 38 height 6
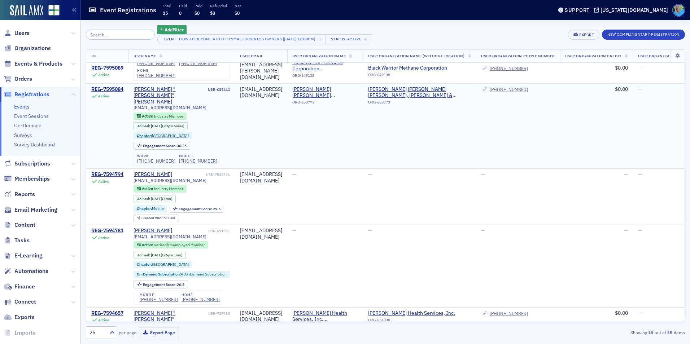
scroll to position [438, 0]
click at [42, 92] on span "Registrations" at bounding box center [31, 95] width 35 height 8
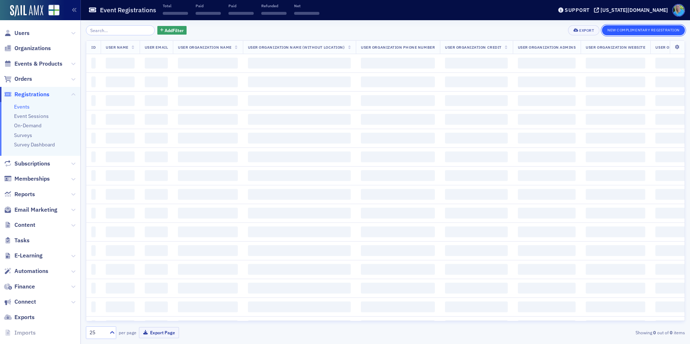
click at [614, 31] on button "New Complimentary Registration" at bounding box center [643, 30] width 83 height 10
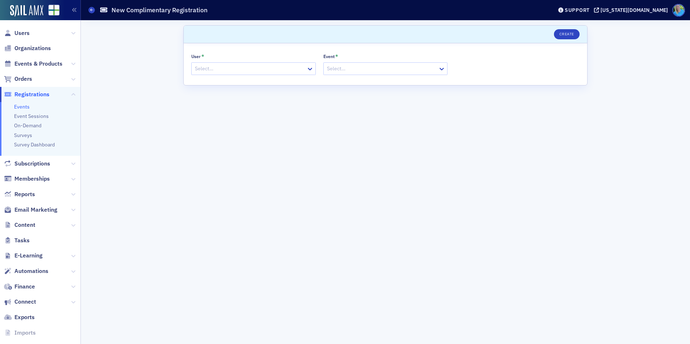
click at [204, 71] on div at bounding box center [250, 68] width 112 height 9
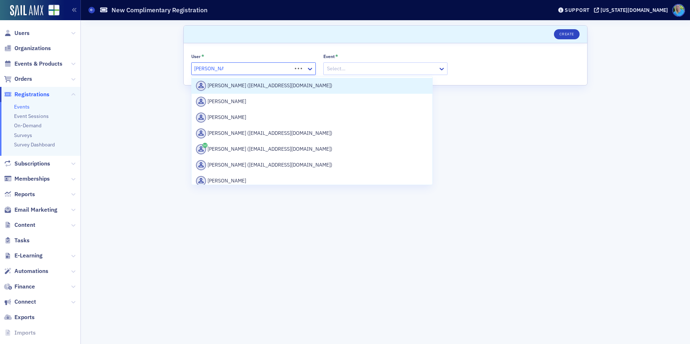
type input "anne marie roy"
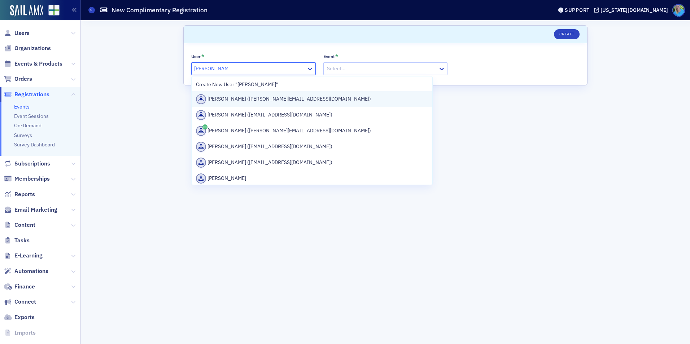
click at [298, 98] on div "Anne Marie Roylance (annemarie@thecfoproject.com)" at bounding box center [312, 99] width 232 height 10
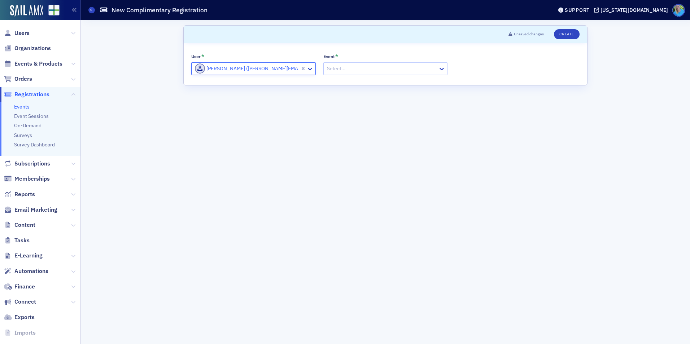
click at [342, 66] on div at bounding box center [382, 68] width 112 height 9
type input "C"
type input "Test Run"
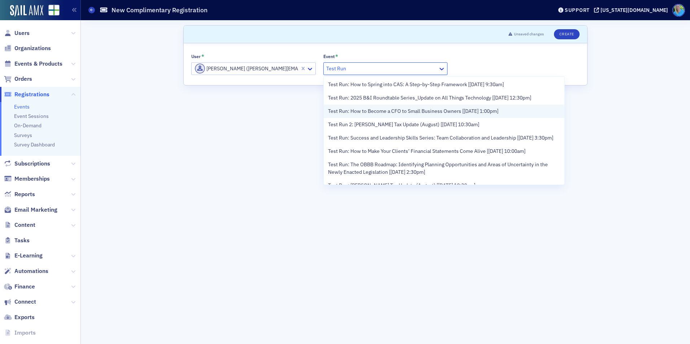
click at [352, 109] on span "Test Run: How to Become a CFO to Small Business Owners [9/4/2025 1:00pm]" at bounding box center [413, 112] width 170 height 8
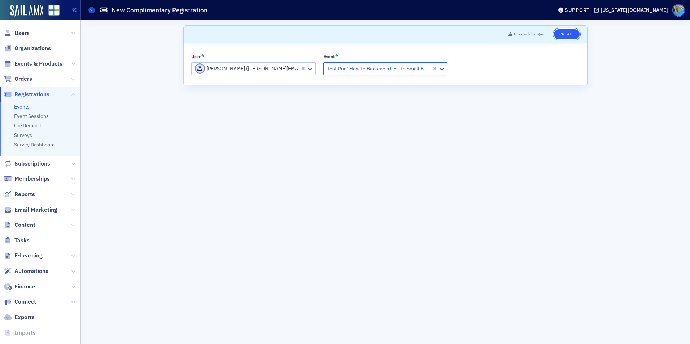
click at [566, 35] on button "Create" at bounding box center [567, 34] width 26 height 10
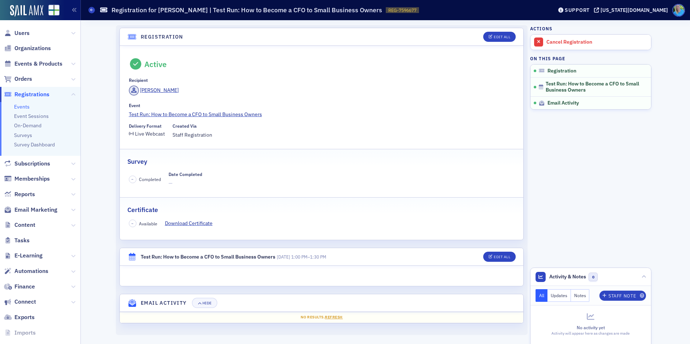
click at [26, 108] on link "Events" at bounding box center [22, 107] width 16 height 6
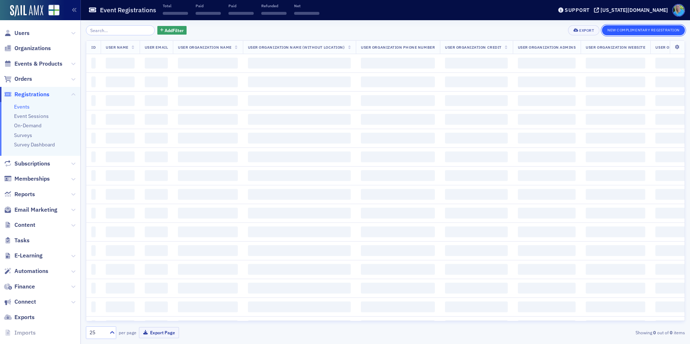
click at [619, 30] on button "New Complimentary Registration" at bounding box center [643, 30] width 83 height 10
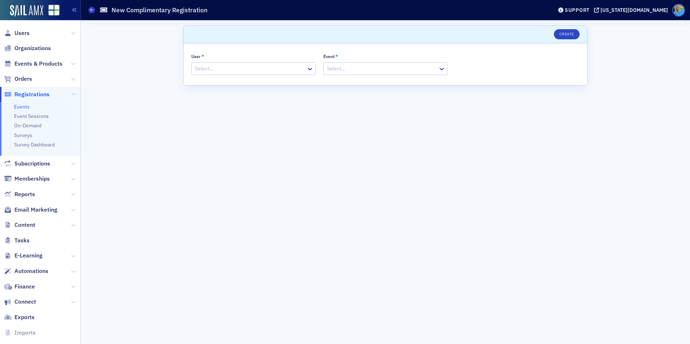
click at [212, 69] on div at bounding box center [250, 68] width 112 height 9
type input "adam lean"
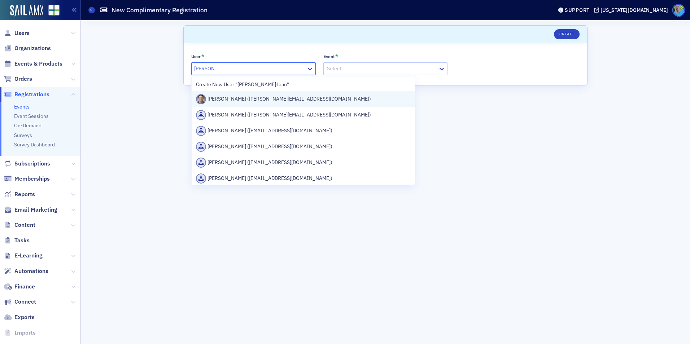
drag, startPoint x: 227, startPoint y: 98, endPoint x: 286, endPoint y: 90, distance: 59.4
click at [227, 99] on div "Adam Lean (adam@thecfoproject.com)" at bounding box center [303, 99] width 215 height 10
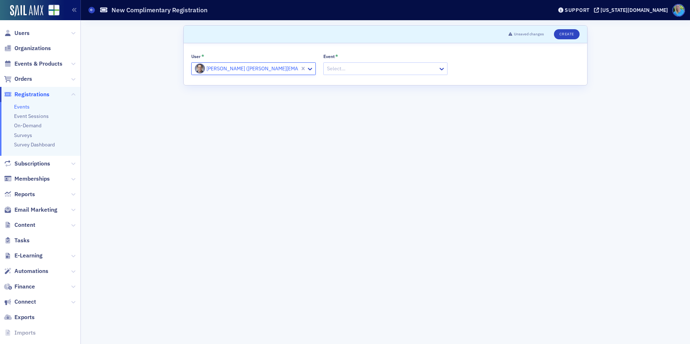
click at [346, 70] on div at bounding box center [382, 68] width 112 height 9
type input "test run"
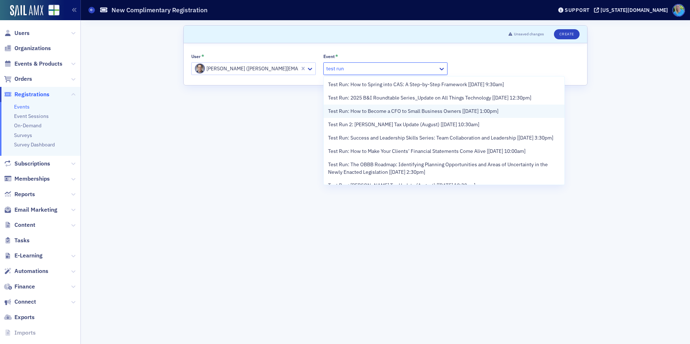
click at [358, 113] on span "Test Run: How to Become a CFO to Small Business Owners [9/4/2025 1:00pm]" at bounding box center [413, 112] width 170 height 8
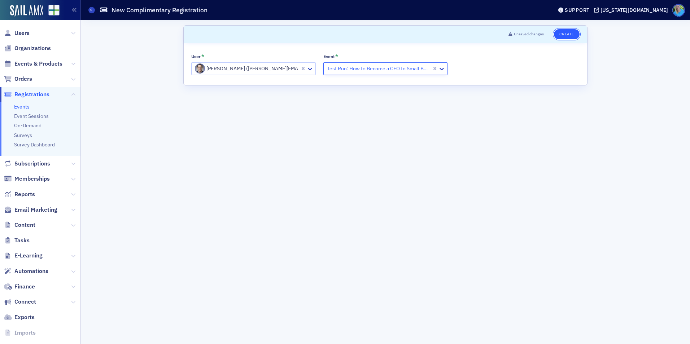
click at [559, 36] on button "Create" at bounding box center [567, 34] width 26 height 10
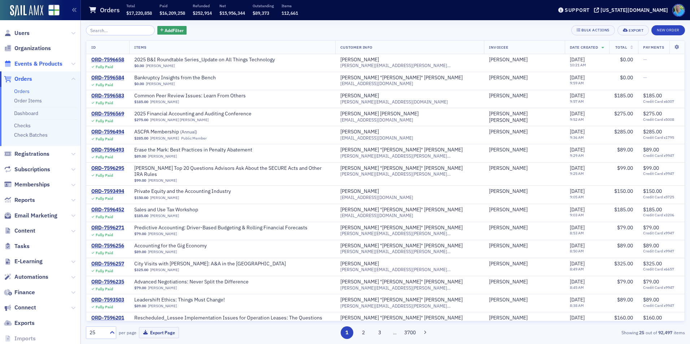
drag, startPoint x: 40, startPoint y: 63, endPoint x: 49, endPoint y: 62, distance: 9.0
click at [41, 63] on span "Events & Products" at bounding box center [38, 64] width 48 height 8
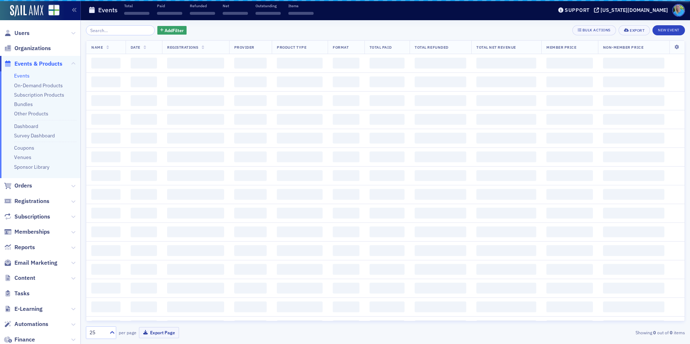
click at [105, 29] on input "search" at bounding box center [120, 30] width 69 height 10
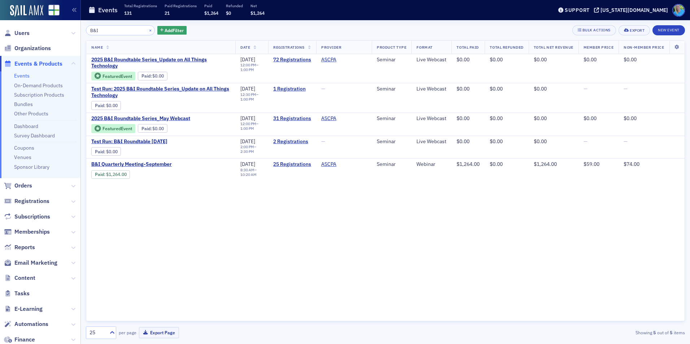
type input "B&I"
click at [147, 31] on button "×" at bounding box center [150, 30] width 6 height 6
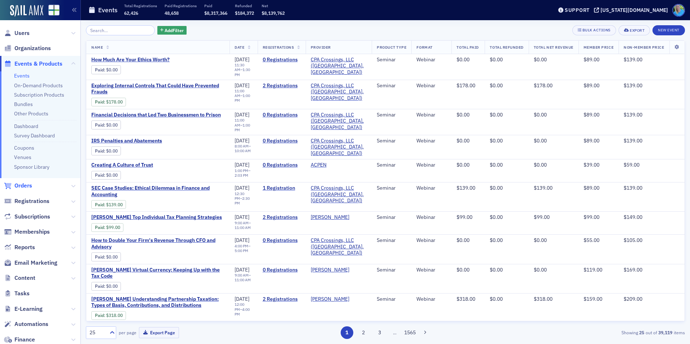
click at [22, 187] on span "Orders" at bounding box center [23, 186] width 18 height 8
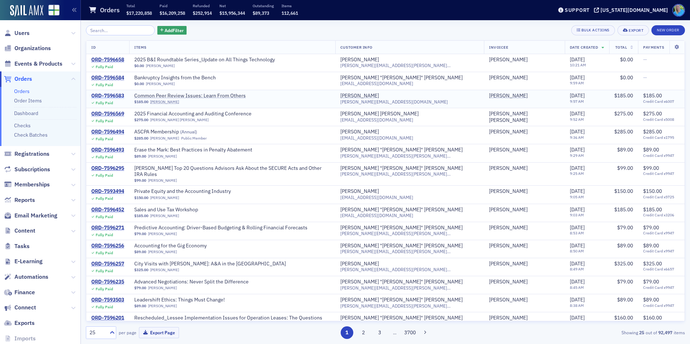
click at [118, 96] on div "ORD-7596583" at bounding box center [107, 96] width 33 height 6
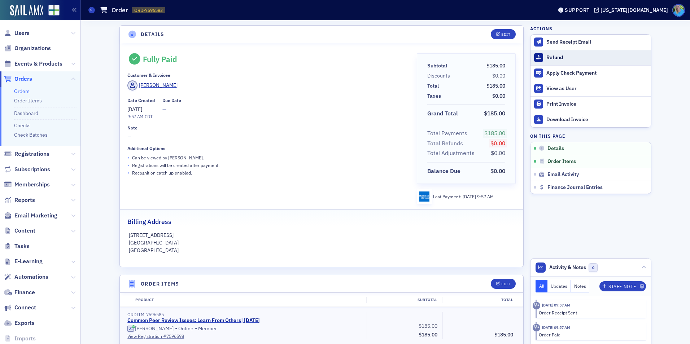
click at [551, 55] on div "Refund" at bounding box center [597, 58] width 101 height 6
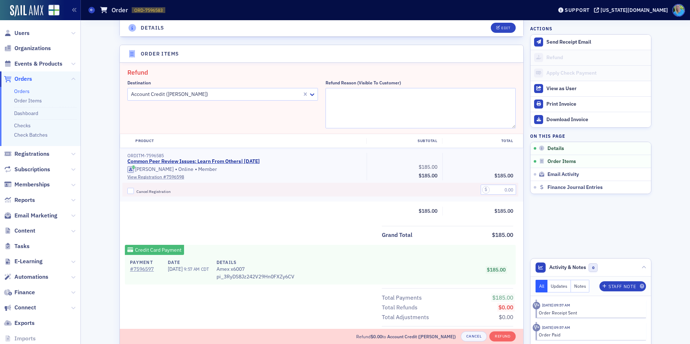
scroll to position [251, 0]
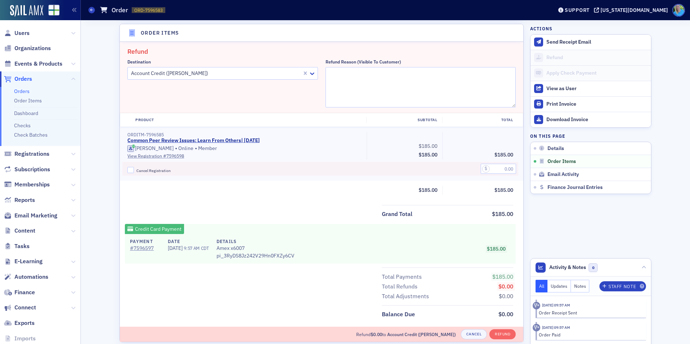
click at [239, 73] on div at bounding box center [215, 73] width 171 height 9
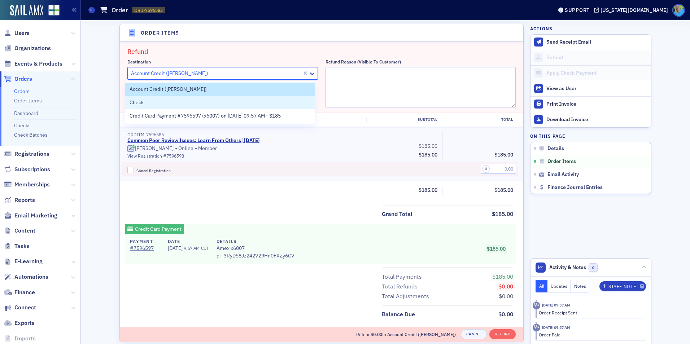
click at [662, 115] on div "Details Edit Fully Paid Customer & Invoicee [PERSON_NAME] Date Created [DATE] 9…" at bounding box center [385, 128] width 599 height 718
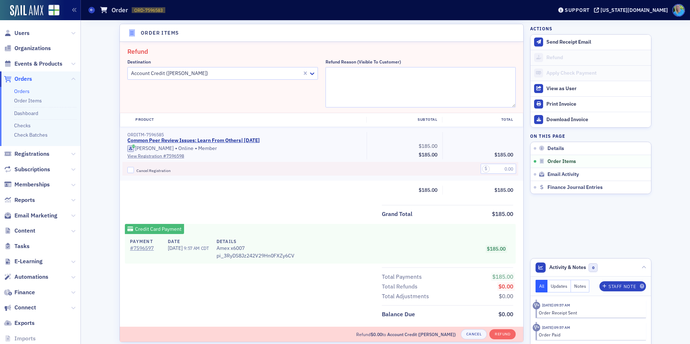
click at [259, 72] on div at bounding box center [215, 73] width 171 height 9
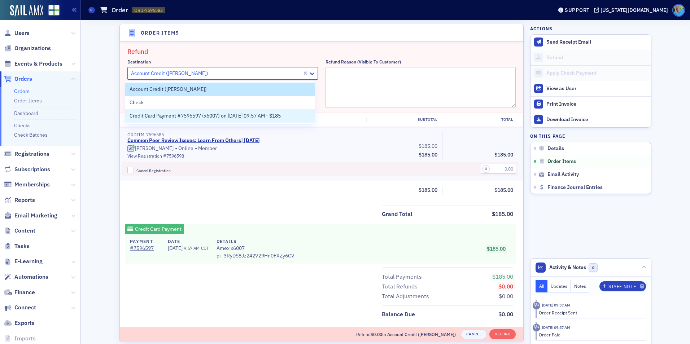
click at [98, 126] on div "Details Edit Fully Paid Customer & Invoicee [PERSON_NAME] Date Created [DATE] 9…" at bounding box center [385, 128] width 599 height 718
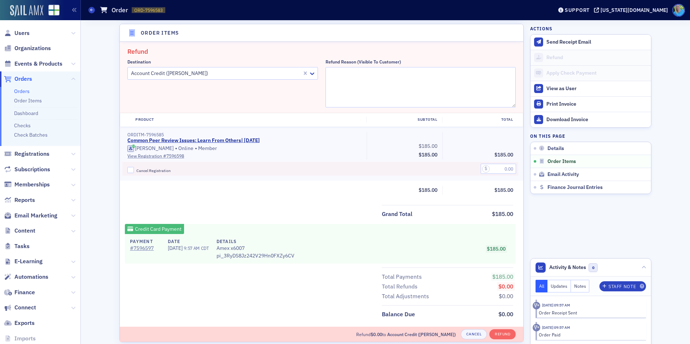
click at [23, 12] on img at bounding box center [26, 11] width 33 height 12
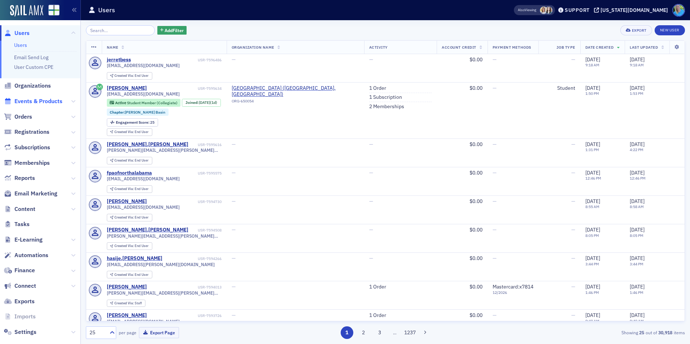
click at [48, 102] on span "Events & Products" at bounding box center [38, 101] width 48 height 8
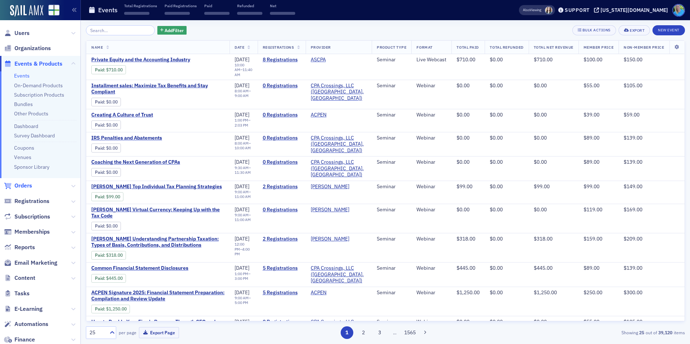
click at [20, 186] on span "Orders" at bounding box center [23, 186] width 18 height 8
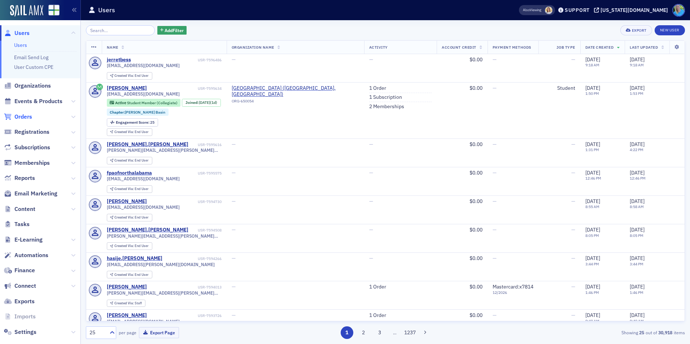
click at [25, 118] on span "Orders" at bounding box center [23, 117] width 18 height 8
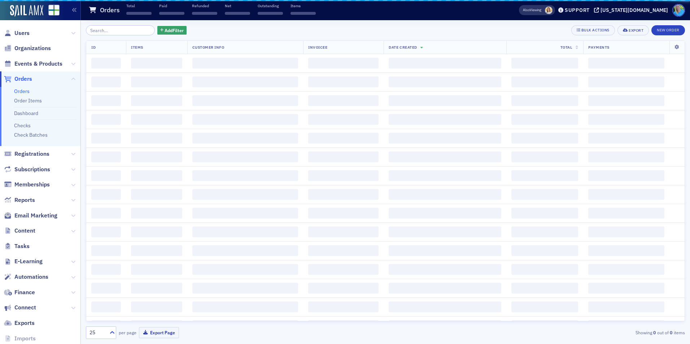
click at [111, 29] on input "search" at bounding box center [120, 30] width 69 height 10
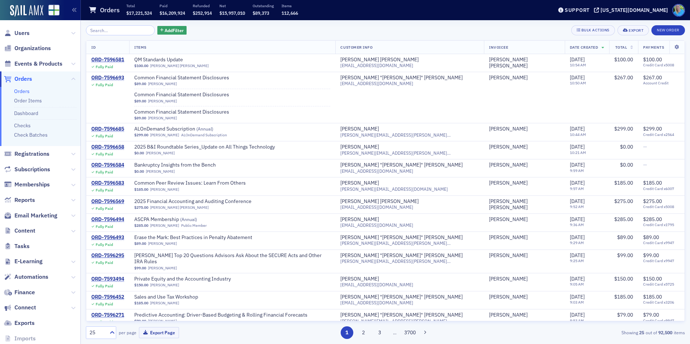
click at [112, 27] on input "search" at bounding box center [120, 30] width 69 height 10
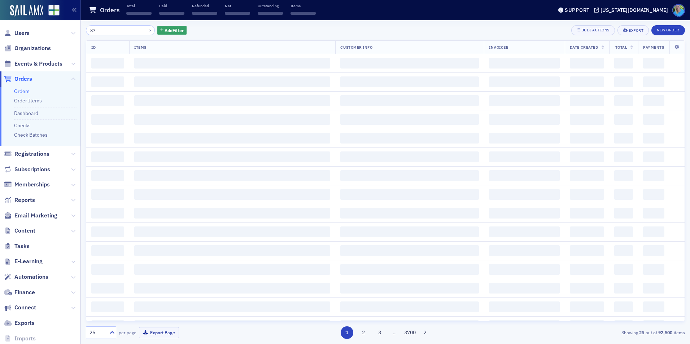
type input "8"
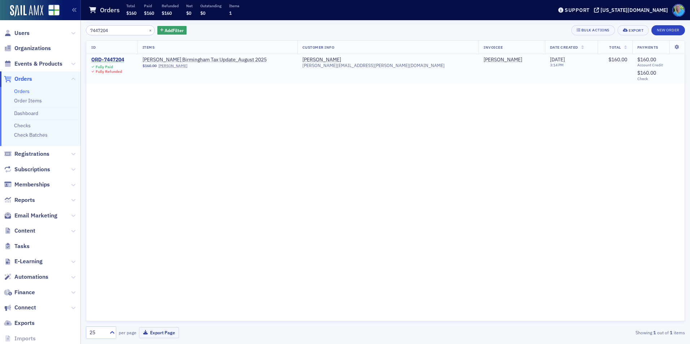
type input "7447204"
click at [100, 61] on div "ORD-7447204" at bounding box center [107, 60] width 33 height 6
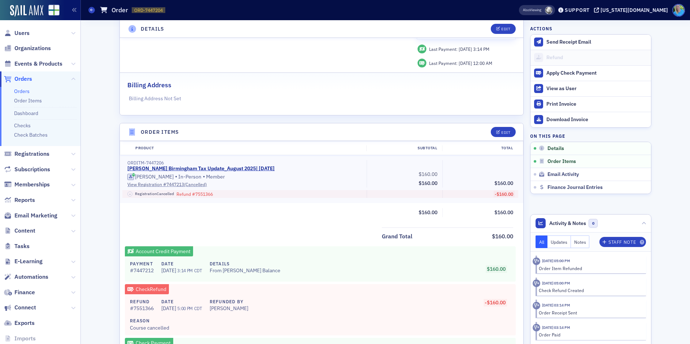
scroll to position [181, 0]
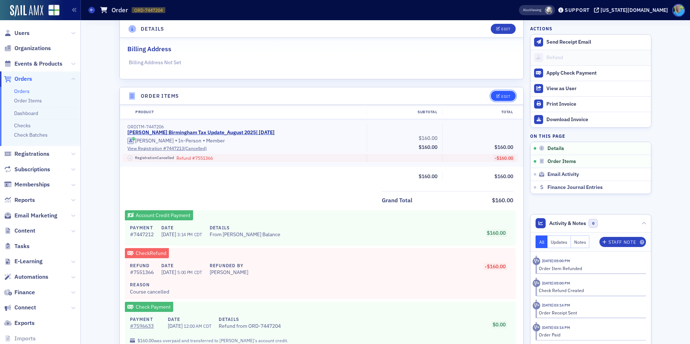
click at [498, 101] on button "Edit" at bounding box center [503, 96] width 25 height 10
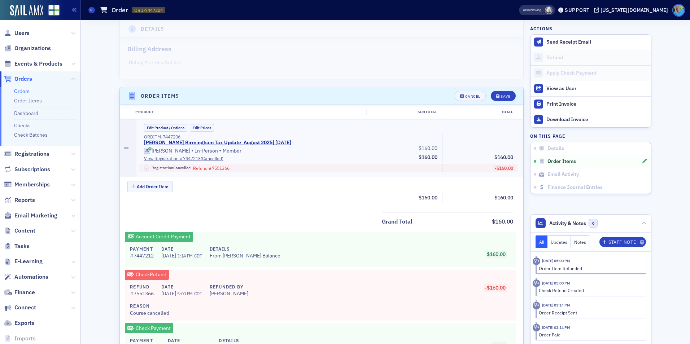
scroll to position [244, 0]
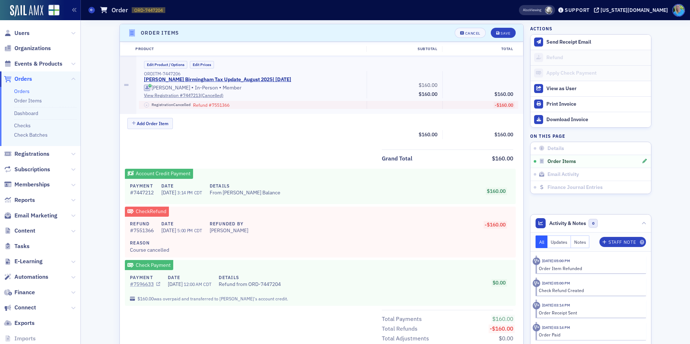
click at [140, 285] on link "# 7596633" at bounding box center [145, 285] width 30 height 8
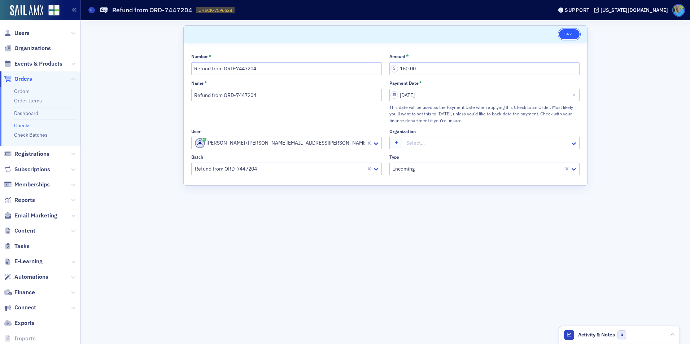
click at [565, 31] on button "Save" at bounding box center [569, 34] width 21 height 10
click at [557, 36] on div "Save" at bounding box center [567, 34] width 26 height 10
click at [572, 38] on button "Save" at bounding box center [569, 34] width 21 height 10
click at [569, 34] on button "Save" at bounding box center [569, 34] width 21 height 10
click at [26, 79] on span "Orders" at bounding box center [23, 79] width 18 height 8
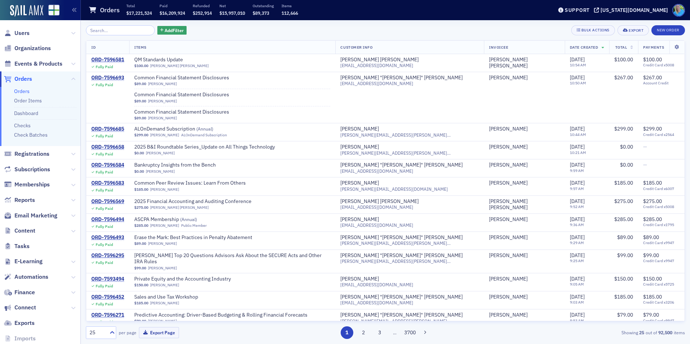
click at [125, 32] on input "search" at bounding box center [120, 30] width 69 height 10
click at [120, 35] on input "search" at bounding box center [120, 30] width 69 height 10
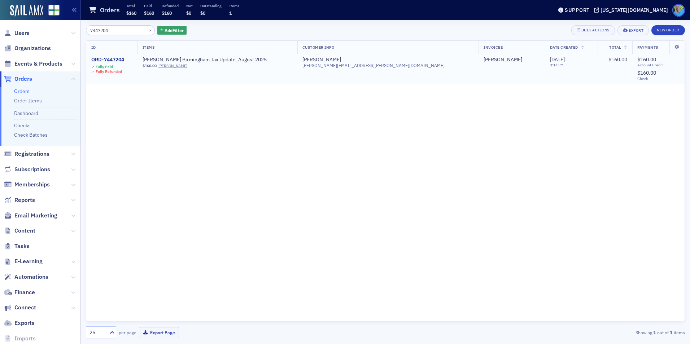
type input "7447204"
click at [107, 59] on div "ORD-7447204" at bounding box center [107, 60] width 33 height 6
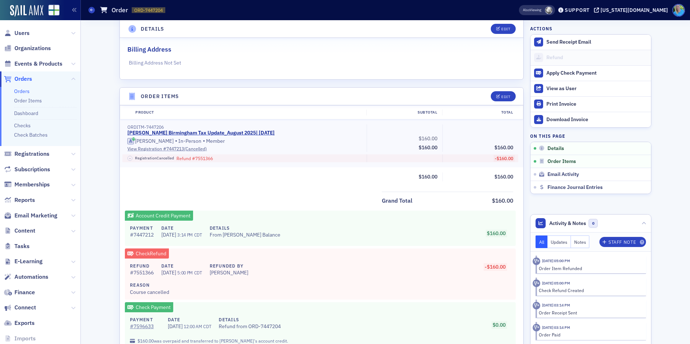
scroll to position [181, 0]
click at [505, 99] on div "Edit" at bounding box center [506, 97] width 9 height 4
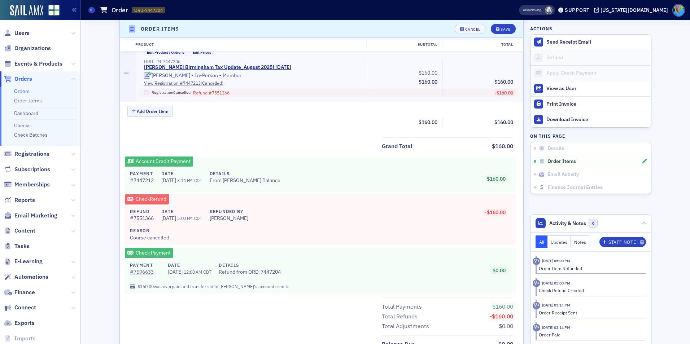
scroll to position [244, 0]
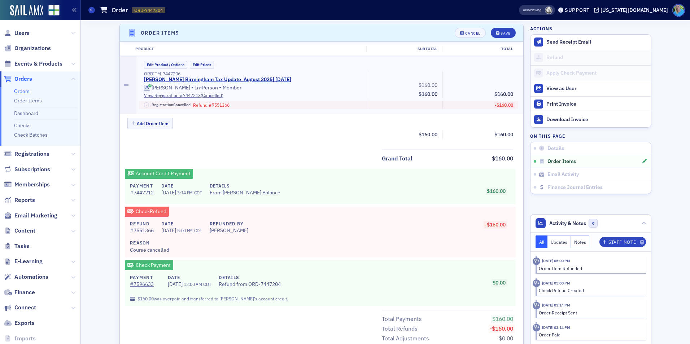
click at [416, 288] on div "$0.00" at bounding box center [402, 283] width 227 height 18
click at [198, 65] on button "Edit Prices" at bounding box center [202, 65] width 24 height 8
click at [455, 269] on div "Check Payment Payment # 7596633 Date 8/20/2025 12:00 AM CDT Details Refund from…" at bounding box center [320, 283] width 391 height 46
drag, startPoint x: 455, startPoint y: 270, endPoint x: 445, endPoint y: 270, distance: 10.5
click at [451, 268] on div "Check Payment Payment # 7596633 Date 8/20/2025 12:00 AM CDT Details Refund from…" at bounding box center [320, 283] width 391 height 46
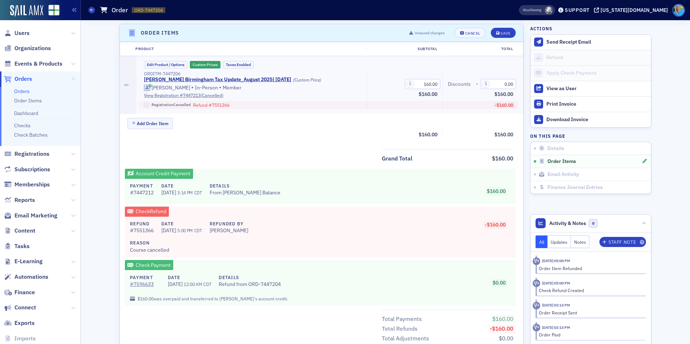
click at [341, 288] on div "$0.00" at bounding box center [402, 283] width 227 height 18
click at [146, 286] on link "# 7596633" at bounding box center [145, 285] width 30 height 8
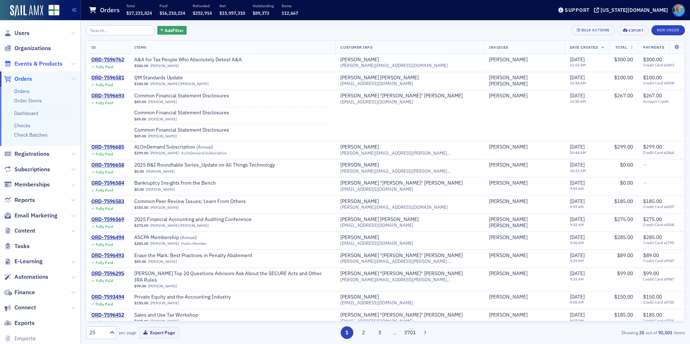
click at [40, 64] on span "Events & Products" at bounding box center [38, 64] width 48 height 8
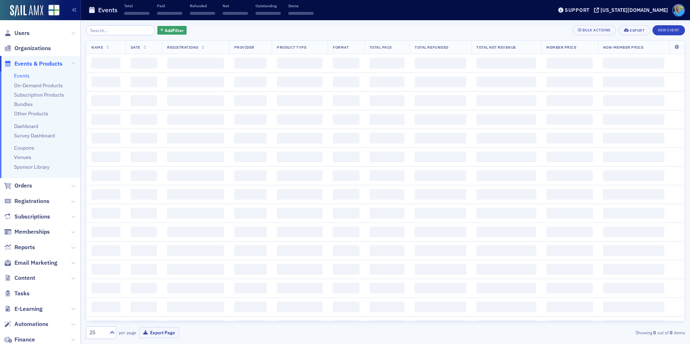
click at [96, 31] on input "search" at bounding box center [120, 30] width 69 height 10
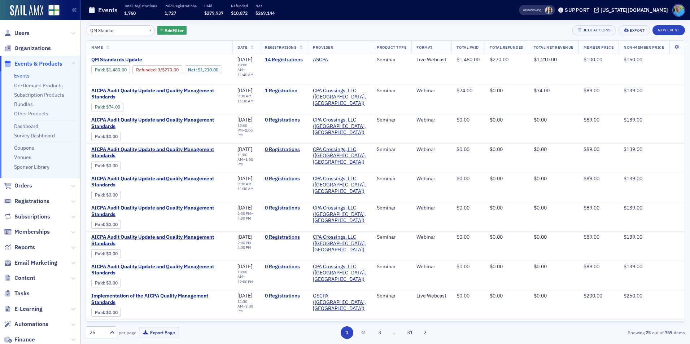
type input "QM Standar"
click at [147, 31] on button "×" at bounding box center [150, 30] width 6 height 6
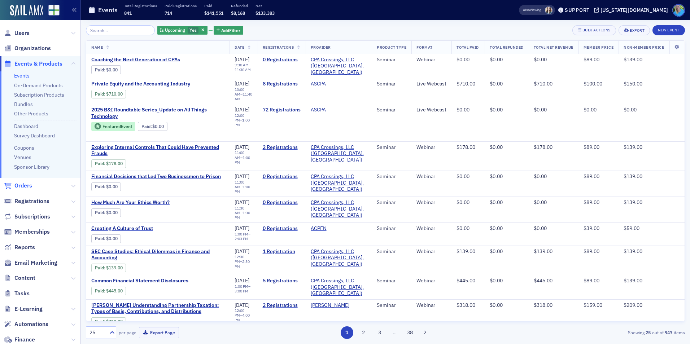
click at [23, 186] on span "Orders" at bounding box center [23, 186] width 18 height 8
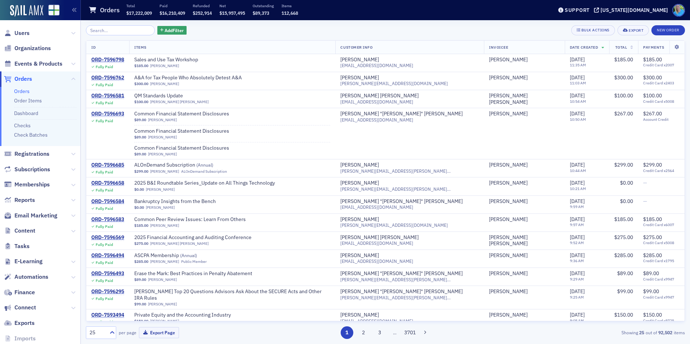
drag, startPoint x: 29, startPoint y: 64, endPoint x: 36, endPoint y: 59, distance: 8.9
click at [29, 64] on span "Events & Products" at bounding box center [38, 64] width 48 height 8
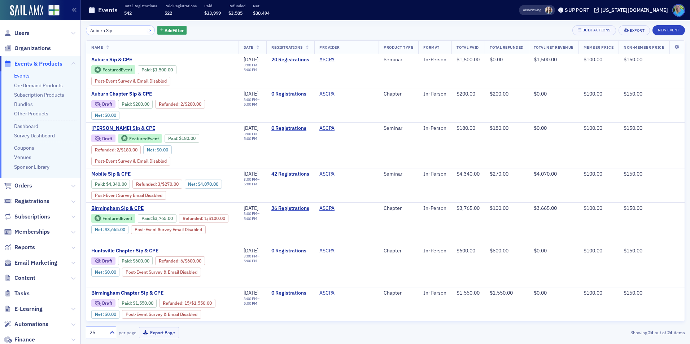
type input "Auburn Sip"
click at [147, 31] on button "×" at bounding box center [150, 30] width 6 height 6
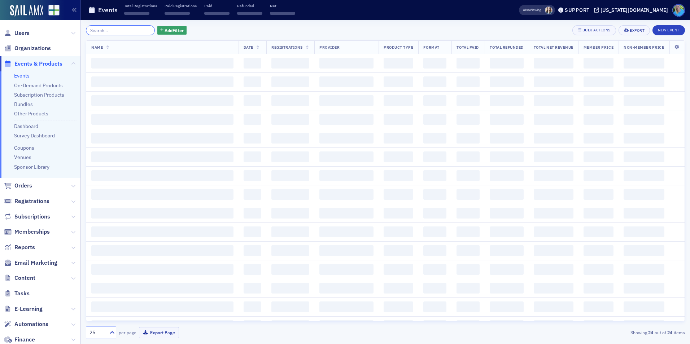
click at [135, 31] on input "search" at bounding box center [120, 30] width 69 height 10
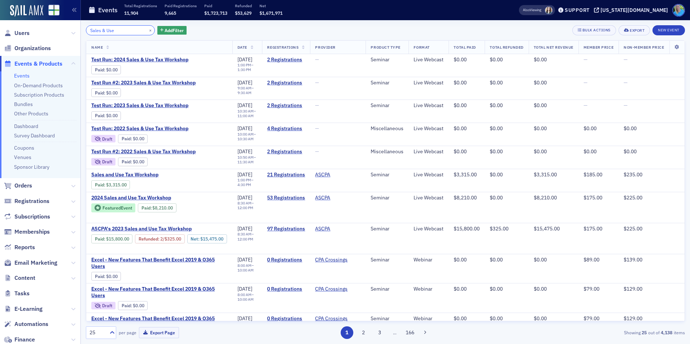
click at [103, 29] on input "Sales & Use" at bounding box center [120, 30] width 69 height 10
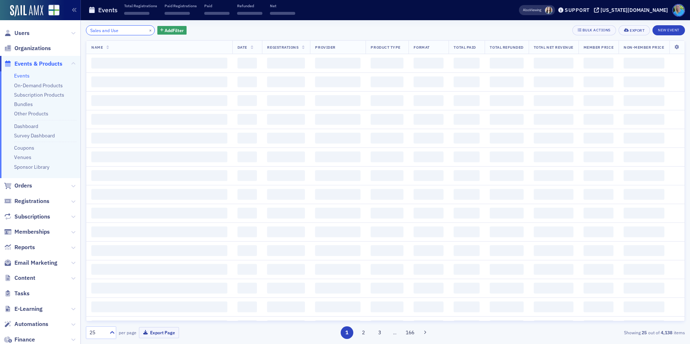
click at [133, 29] on input "Sales and Use" at bounding box center [120, 30] width 69 height 10
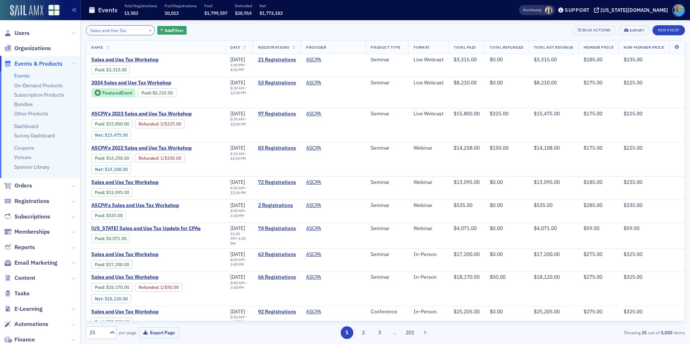
type input "Sales and Use Tax"
click at [16, 13] on img at bounding box center [26, 11] width 33 height 12
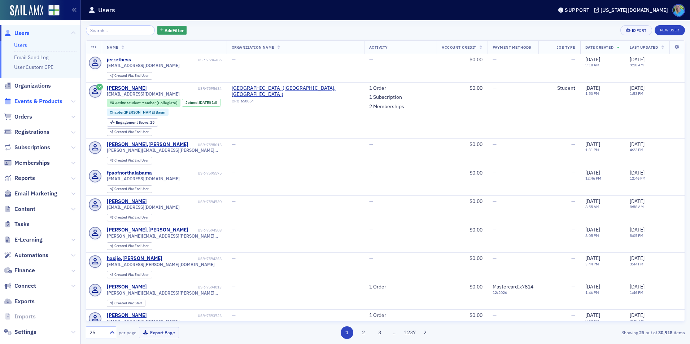
click at [42, 102] on span "Events & Products" at bounding box center [38, 101] width 48 height 8
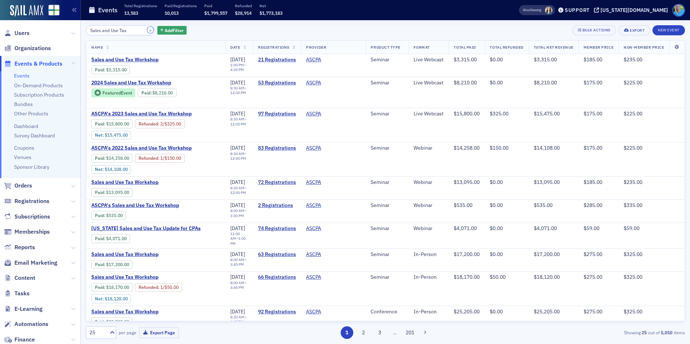
click at [147, 28] on button "×" at bounding box center [150, 30] width 6 height 6
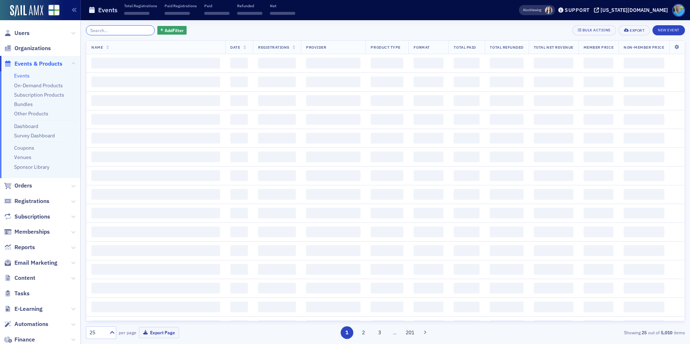
click at [142, 28] on input "search" at bounding box center [120, 30] width 69 height 10
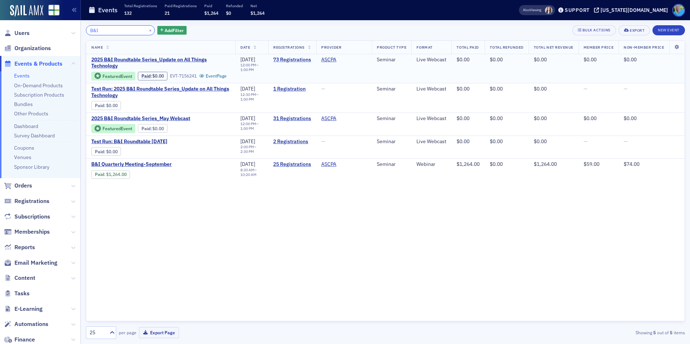
type input "B&I"
click at [289, 60] on link "73 Registrations" at bounding box center [292, 60] width 38 height 6
click at [122, 61] on span "2025 B&I Roundtable Series_Update on All Things Technology" at bounding box center [160, 63] width 139 height 13
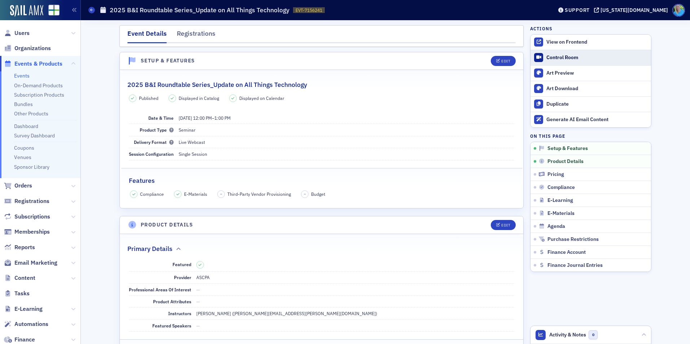
click at [569, 60] on div "Control Room" at bounding box center [597, 58] width 101 height 6
click at [26, 186] on span "Orders" at bounding box center [23, 186] width 18 height 8
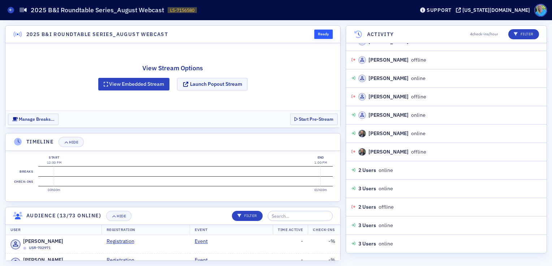
scroll to position [393, 0]
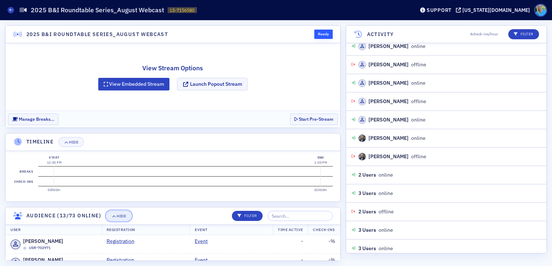
click at [114, 214] on icon "button" at bounding box center [114, 216] width 4 height 4
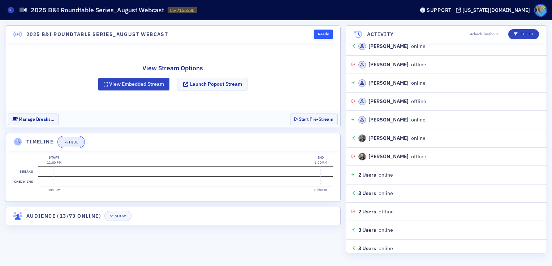
click at [71, 139] on button "Hide" at bounding box center [70, 142] width 25 height 10
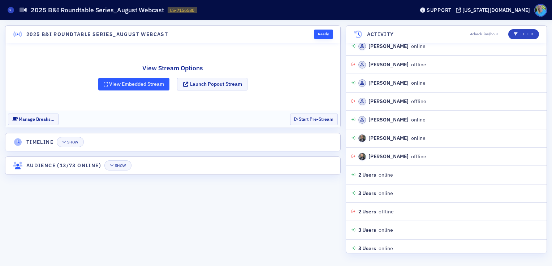
click at [115, 84] on button "View Embedded Stream" at bounding box center [133, 84] width 71 height 13
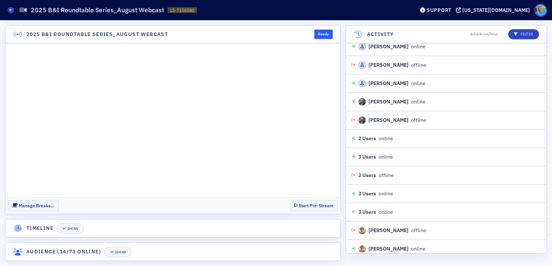
scroll to position [447, 0]
click at [282, 237] on header "Timeline Show" at bounding box center [172, 229] width 335 height 18
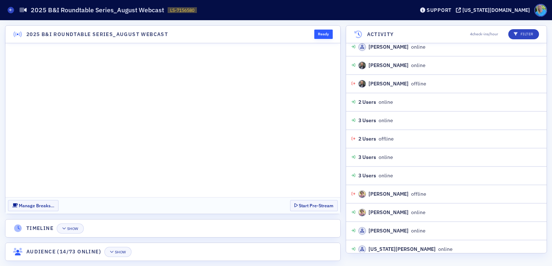
click at [343, 92] on div "2025 B&I Roundtable Series_August Webcast Ready Manage Breaks… Start Pre-Stream…" at bounding box center [276, 143] width 552 height 246
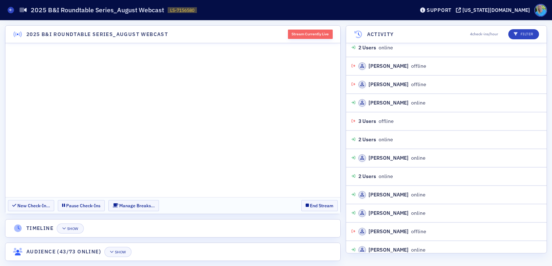
scroll to position [5216, 0]
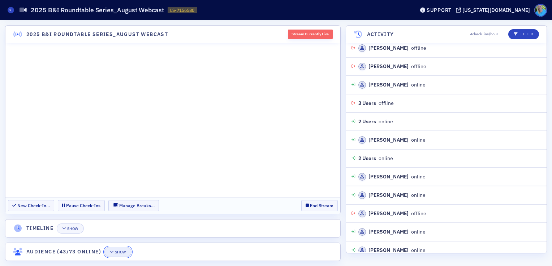
click at [123, 251] on div "Show" at bounding box center [120, 253] width 11 height 4
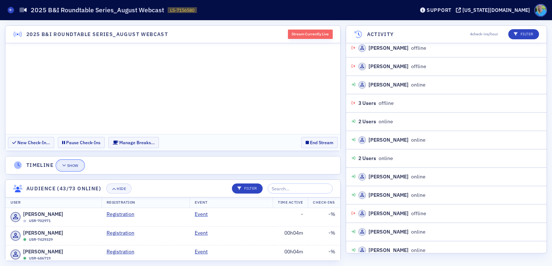
click at [71, 166] on div "Show" at bounding box center [72, 166] width 11 height 4
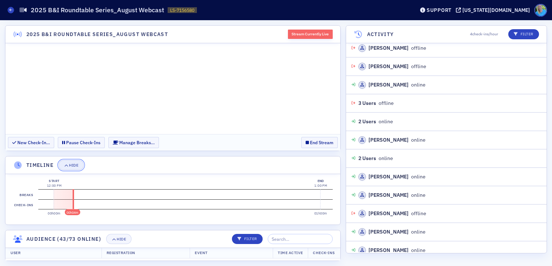
click at [74, 165] on div "Hide" at bounding box center [73, 166] width 9 height 4
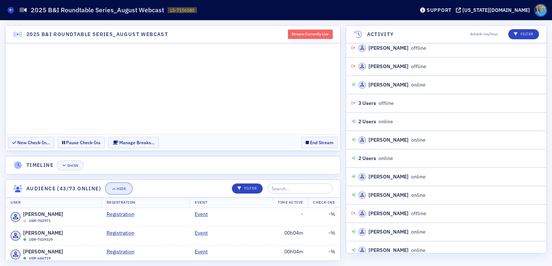
click at [116, 189] on icon "button" at bounding box center [114, 189] width 4 height 4
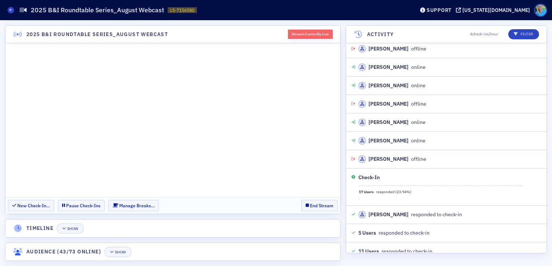
scroll to position [5399, 0]
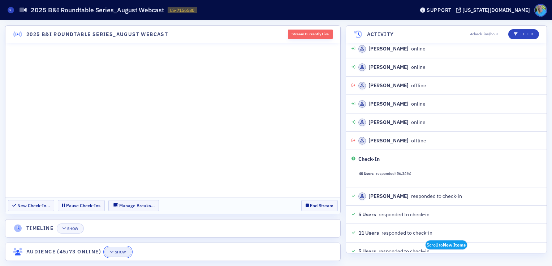
click at [120, 252] on div "Show" at bounding box center [120, 253] width 11 height 4
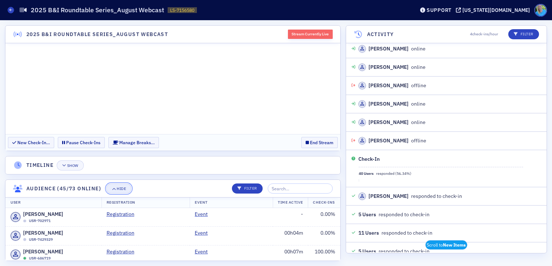
click at [122, 187] on div "Hide" at bounding box center [121, 189] width 9 height 4
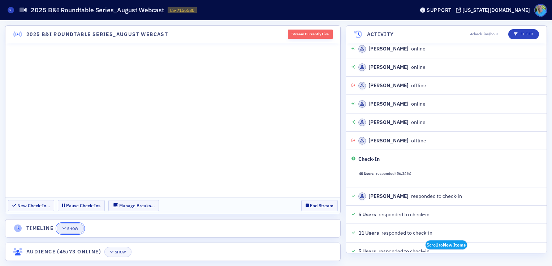
click at [70, 230] on div "Show" at bounding box center [72, 229] width 11 height 4
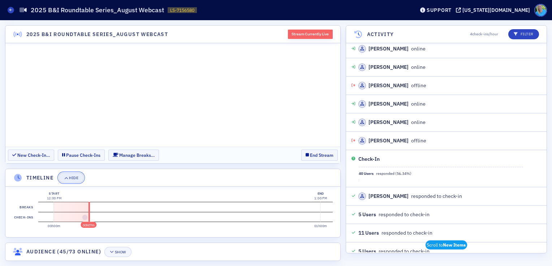
click at [65, 180] on icon "button" at bounding box center [66, 178] width 4 height 4
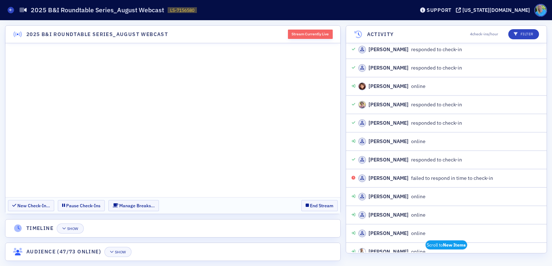
scroll to position [5658, 0]
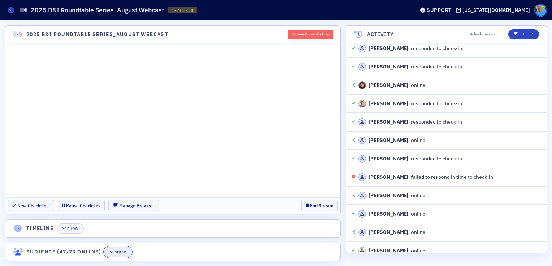
click at [124, 253] on div "Show" at bounding box center [120, 253] width 11 height 4
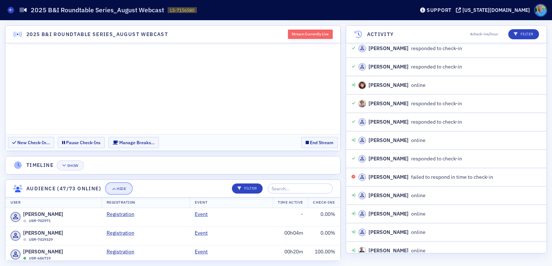
click at [123, 189] on div "Hide" at bounding box center [121, 189] width 9 height 4
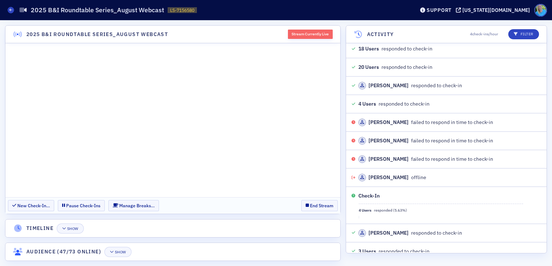
scroll to position [6173, 0]
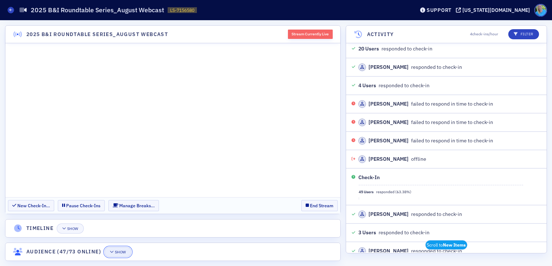
click at [118, 252] on div "Show" at bounding box center [120, 253] width 11 height 4
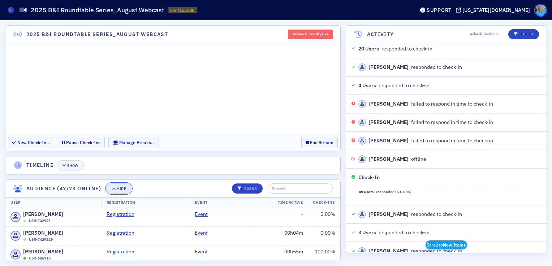
click at [113, 185] on button "Hide" at bounding box center [118, 189] width 25 height 10
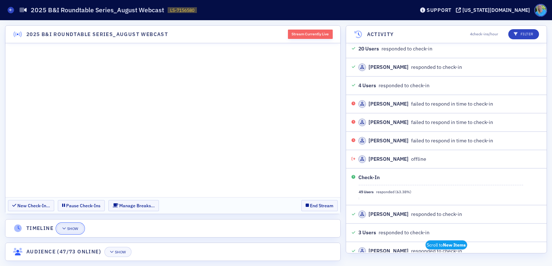
click at [77, 233] on button "Show" at bounding box center [70, 229] width 27 height 10
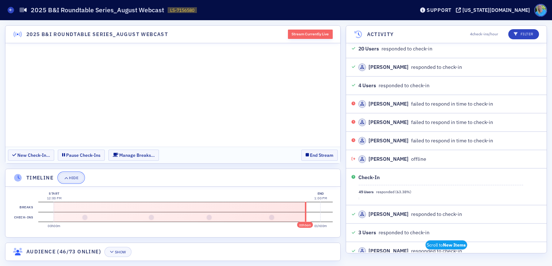
click at [77, 178] on div "Hide" at bounding box center [73, 178] width 9 height 4
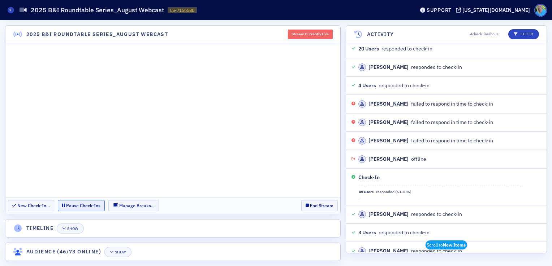
click at [79, 210] on button "Pause Check-Ins" at bounding box center [81, 205] width 47 height 11
click at [318, 209] on button "End Stream" at bounding box center [319, 205] width 36 height 11
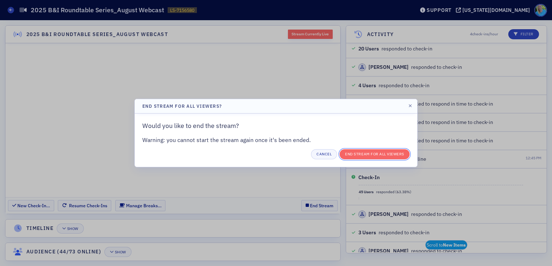
click at [359, 152] on button "End Stream for all Viewers" at bounding box center [374, 154] width 70 height 10
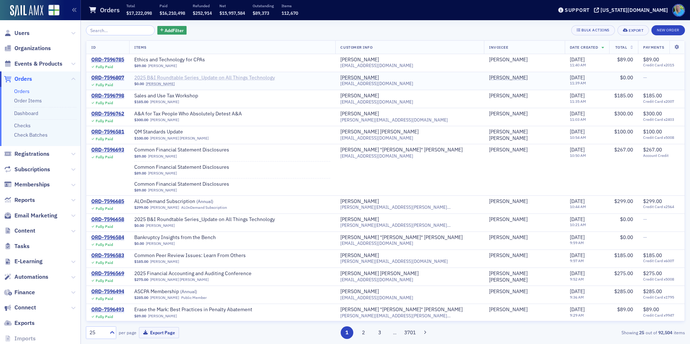
click at [260, 75] on span "2025 B&I Roundtable Series_Update on All Things Technology" at bounding box center [204, 78] width 141 height 6
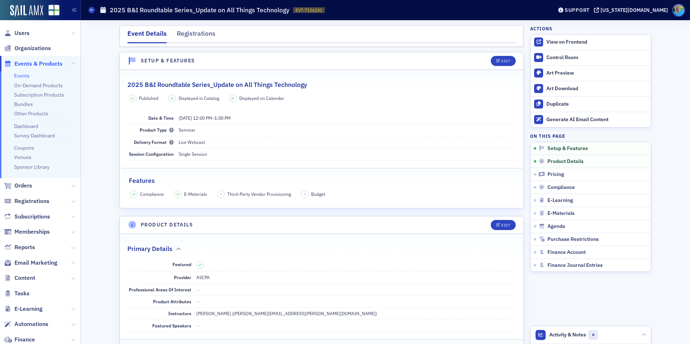
click at [26, 78] on link "Events" at bounding box center [22, 76] width 16 height 6
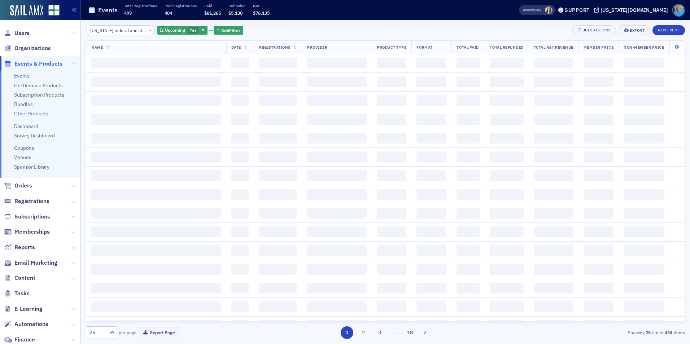
scroll to position [0, 3]
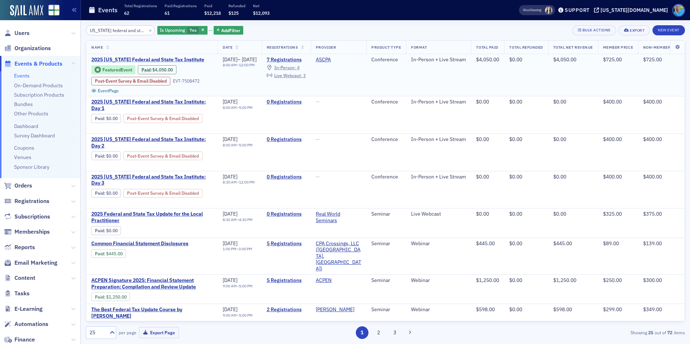
type input "[US_STATE] federal and state"
click at [188, 60] on span "2025 Alabama Federal and State Tax Institute" at bounding box center [151, 60] width 121 height 6
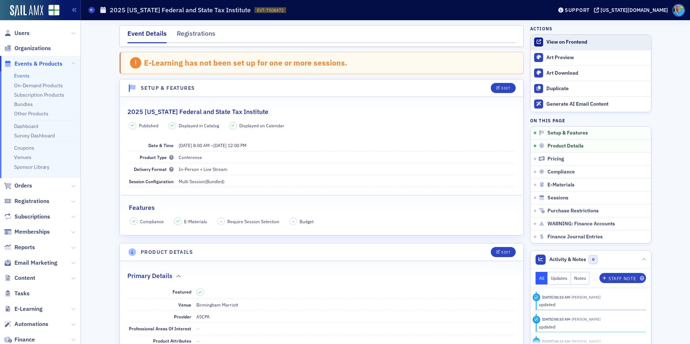
click at [559, 45] on div "View on Frontend" at bounding box center [597, 42] width 101 height 6
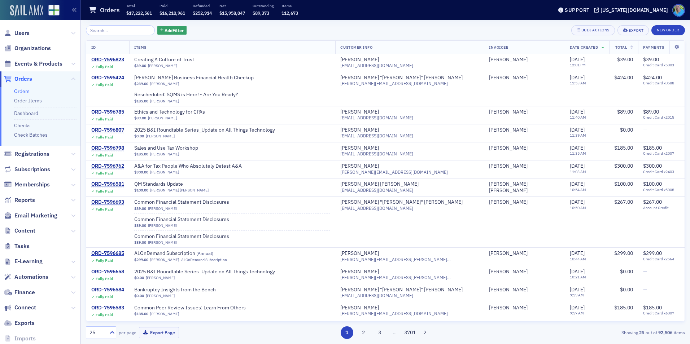
click at [27, 16] on img at bounding box center [26, 11] width 33 height 12
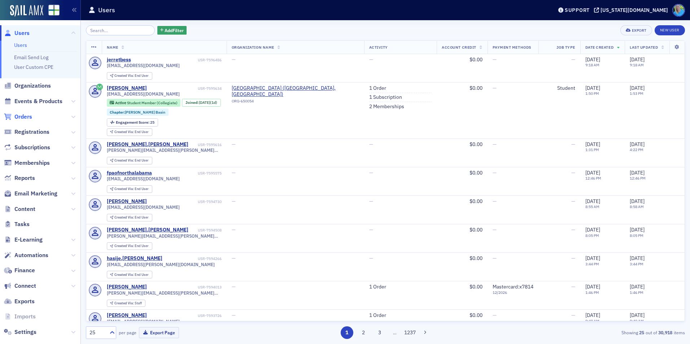
click at [26, 119] on span "Orders" at bounding box center [23, 117] width 18 height 8
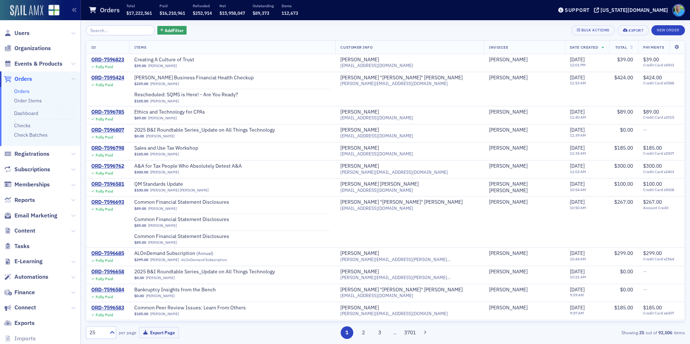
click at [23, 14] on img at bounding box center [26, 11] width 33 height 12
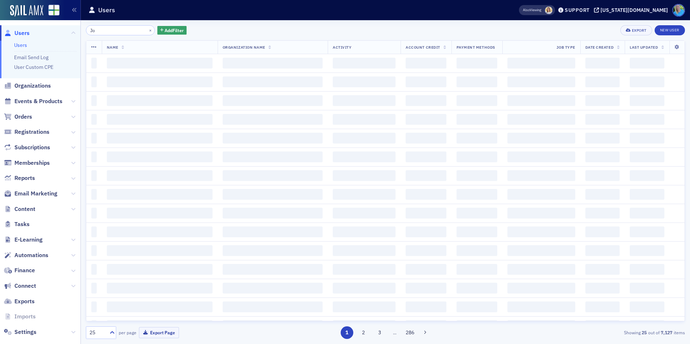
type input "J"
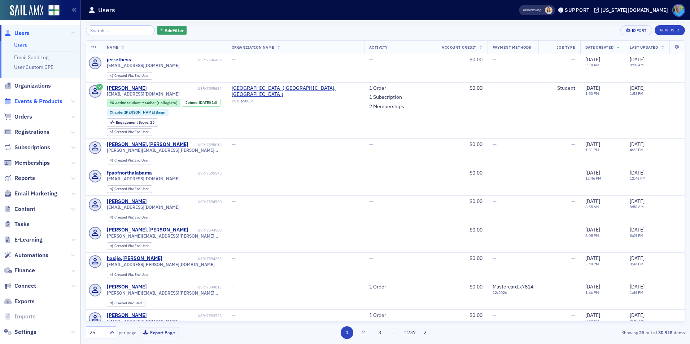
drag, startPoint x: 49, startPoint y: 103, endPoint x: 58, endPoint y: 97, distance: 10.0
click at [49, 103] on span "Events & Products" at bounding box center [38, 101] width 48 height 8
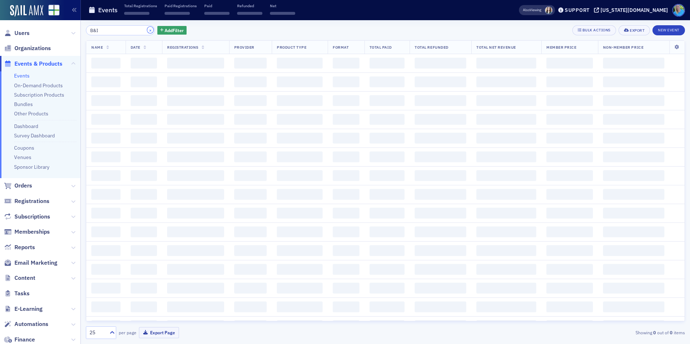
click at [147, 30] on button "×" at bounding box center [150, 30] width 6 height 6
click at [134, 31] on input "search" at bounding box center [120, 30] width 69 height 10
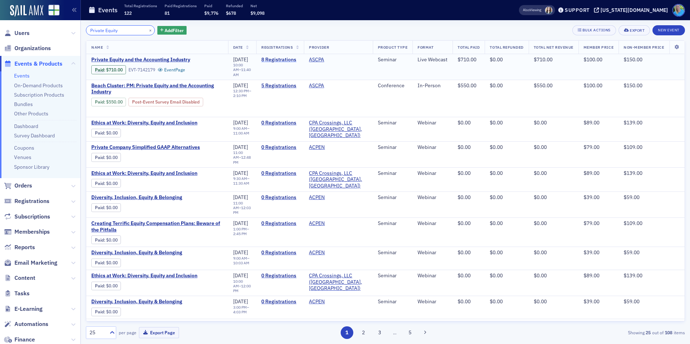
type input "Private Equity"
click at [267, 59] on link "8 Registrations" at bounding box center [280, 60] width 38 height 6
click at [138, 60] on span "Private Equity and the Accounting Industry" at bounding box center [151, 60] width 121 height 6
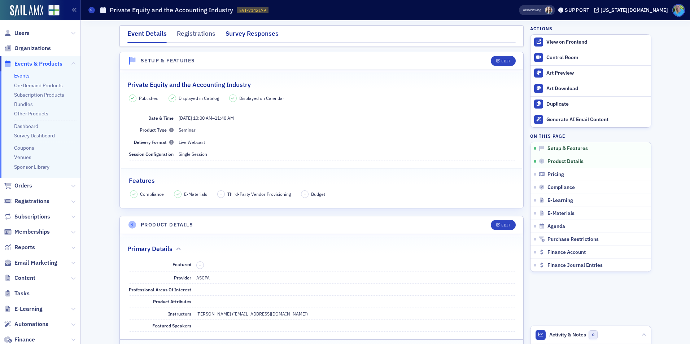
click at [253, 36] on div "Survey Responses" at bounding box center [252, 35] width 53 height 13
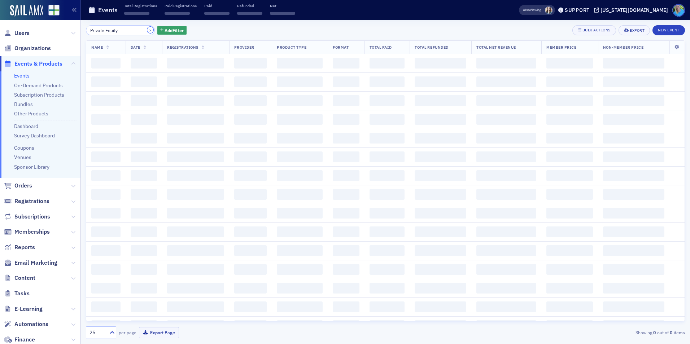
click at [147, 29] on button "×" at bounding box center [150, 30] width 6 height 6
click at [142, 30] on input "search" at bounding box center [120, 30] width 69 height 10
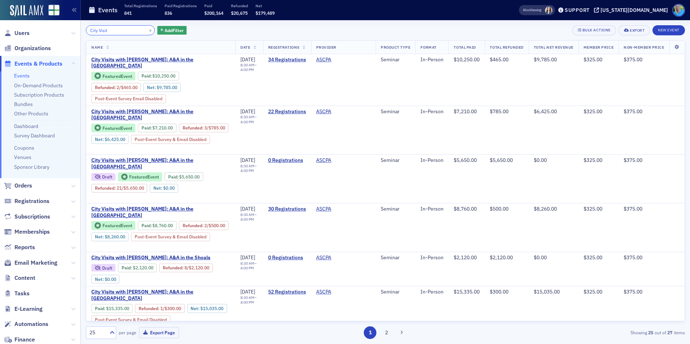
type input "City Visit"
click at [147, 30] on button "×" at bounding box center [150, 30] width 6 height 6
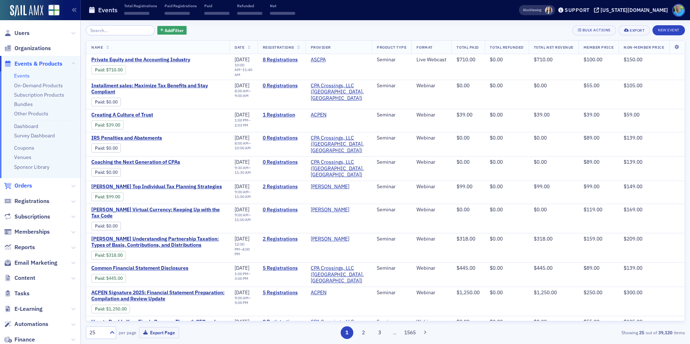
click at [24, 187] on span "Orders" at bounding box center [23, 186] width 18 height 8
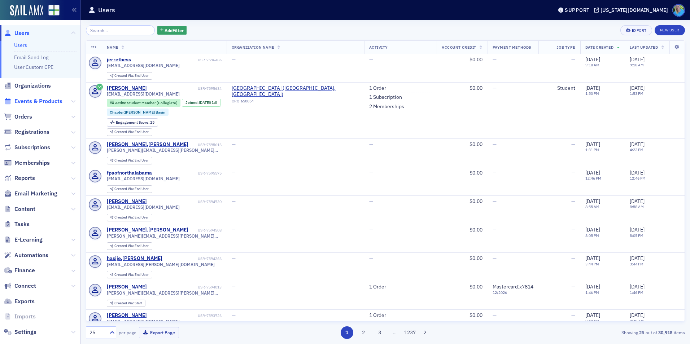
click at [38, 100] on span "Events & Products" at bounding box center [38, 101] width 48 height 8
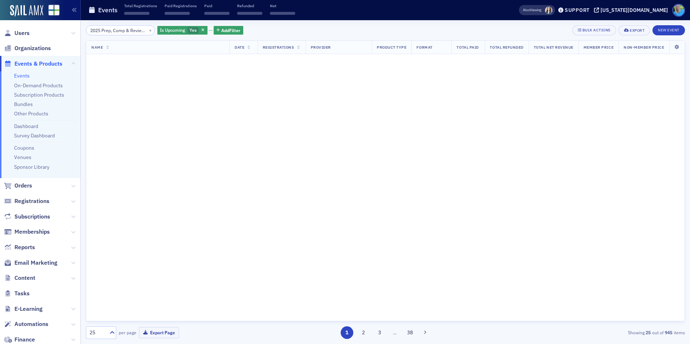
scroll to position [0, 74]
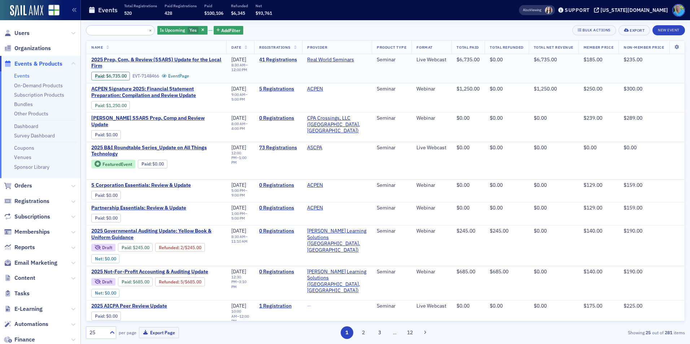
type input "2025 Prep, Comp & Review (SSARS) Update for the Local Firm"
click at [281, 60] on link "41 Registrations" at bounding box center [278, 60] width 38 height 6
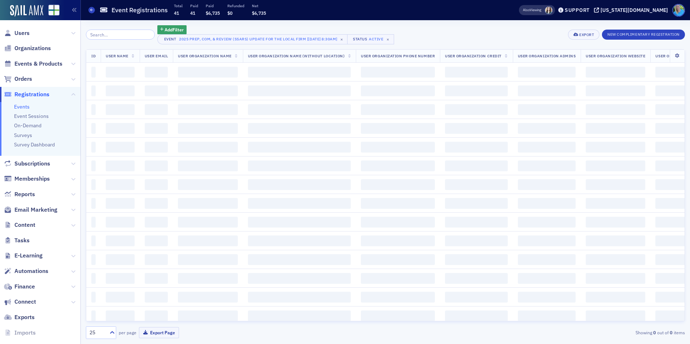
click at [118, 34] on input "search" at bounding box center [120, 35] width 69 height 10
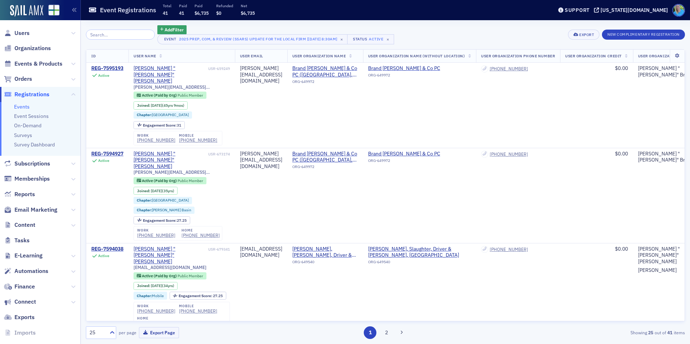
click at [116, 34] on input "search" at bounding box center [120, 35] width 69 height 10
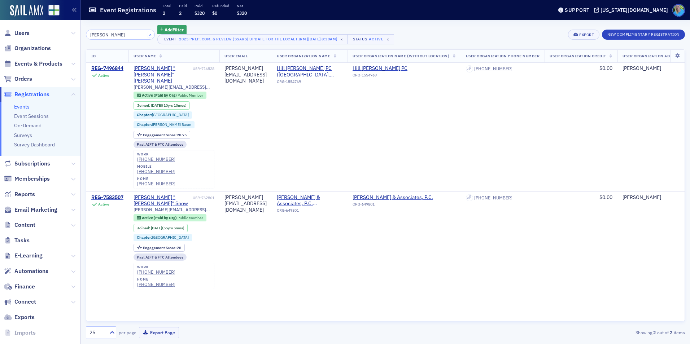
type input "jim martin"
click at [147, 35] on button "×" at bounding box center [150, 34] width 6 height 6
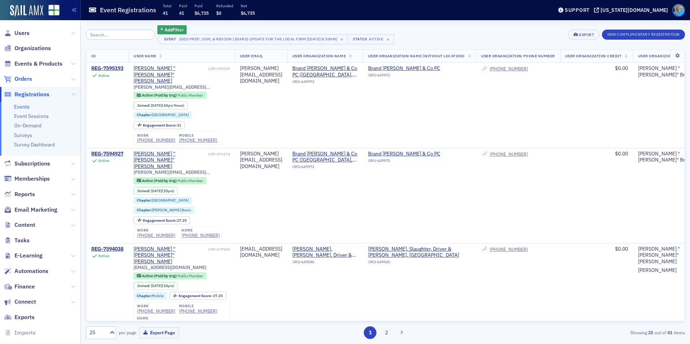
click at [26, 79] on span "Orders" at bounding box center [23, 79] width 18 height 8
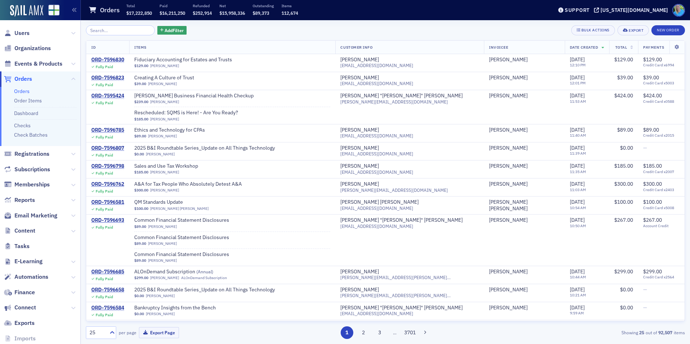
scroll to position [33, 0]
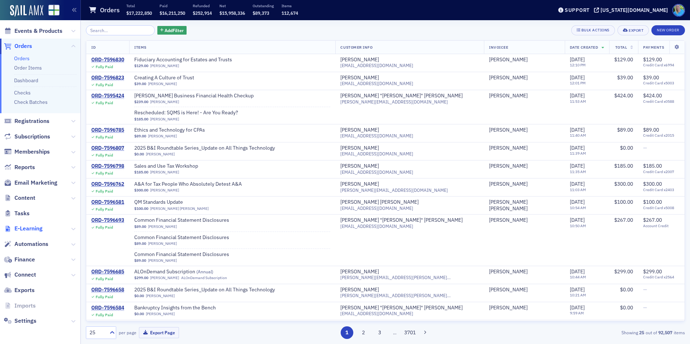
click at [30, 229] on span "E-Learning" at bounding box center [28, 229] width 28 height 8
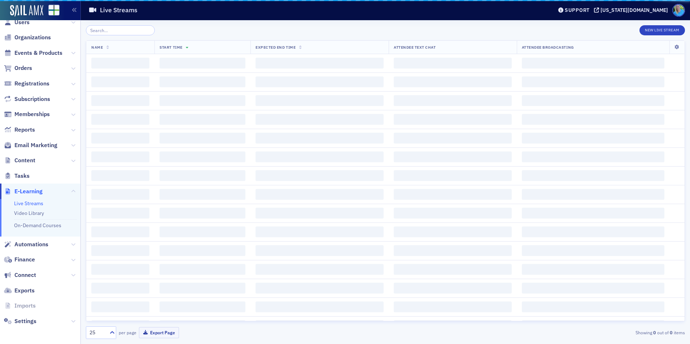
scroll to position [11, 0]
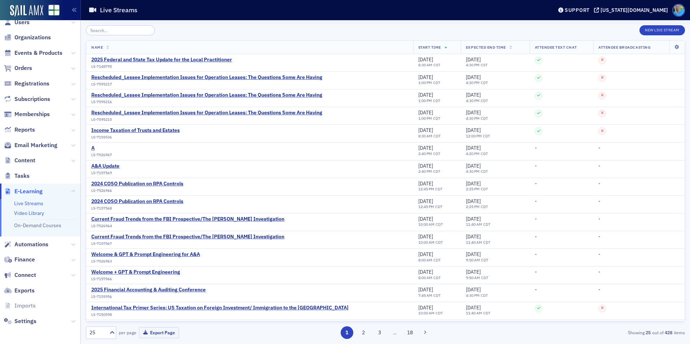
click at [30, 212] on link "Video Library" at bounding box center [29, 213] width 30 height 6
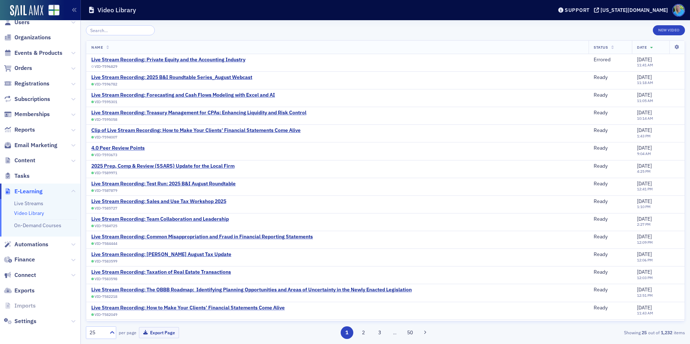
click at [112, 30] on input "search" at bounding box center [120, 30] width 69 height 10
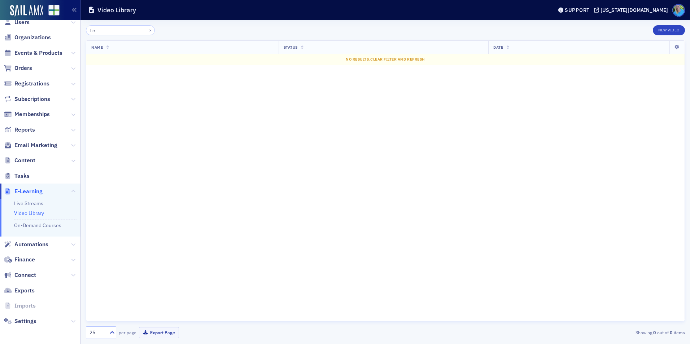
type input "L"
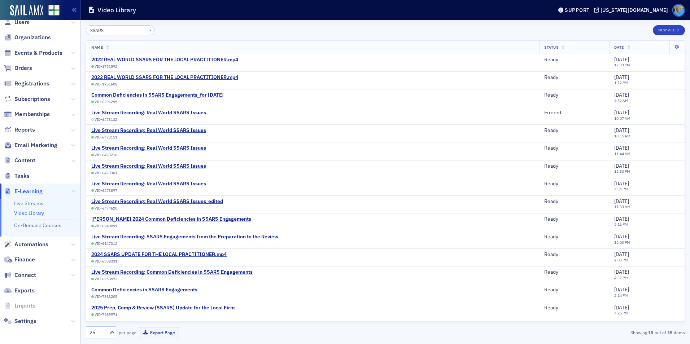
type input "SSARS"
click at [147, 31] on button "×" at bounding box center [150, 30] width 6 height 6
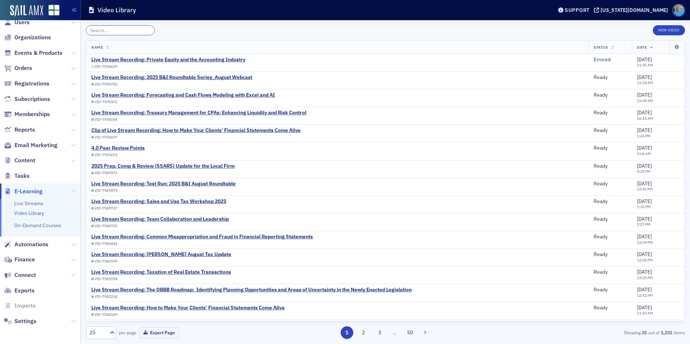
click at [135, 31] on input "search" at bounding box center [120, 30] width 69 height 10
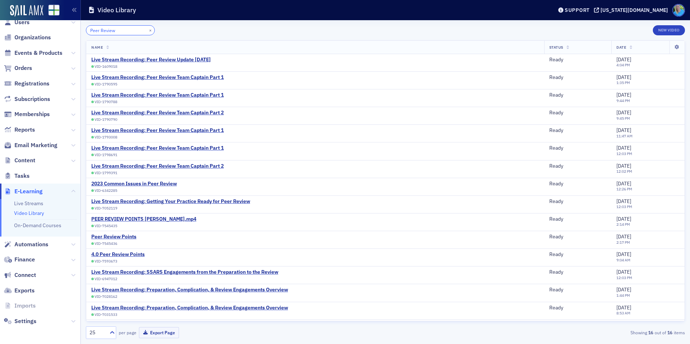
click at [121, 30] on input "Peer Review" at bounding box center [120, 30] width 69 height 10
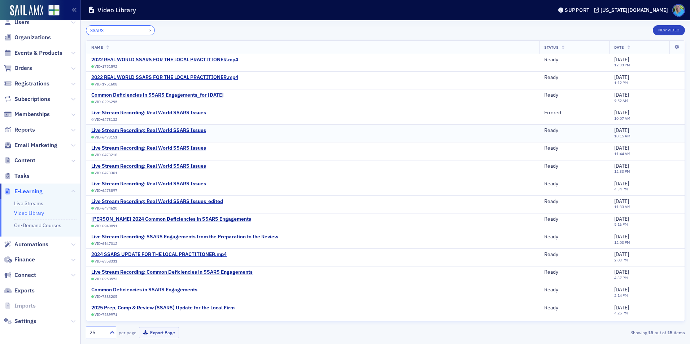
type input "SSARS"
click at [49, 52] on span "Events & Products" at bounding box center [38, 53] width 48 height 8
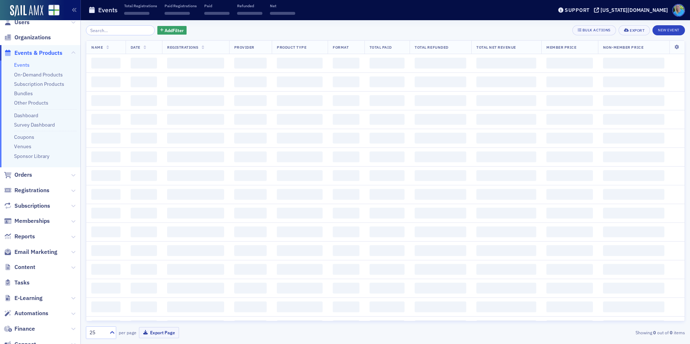
click at [110, 32] on input "search" at bounding box center [120, 30] width 69 height 10
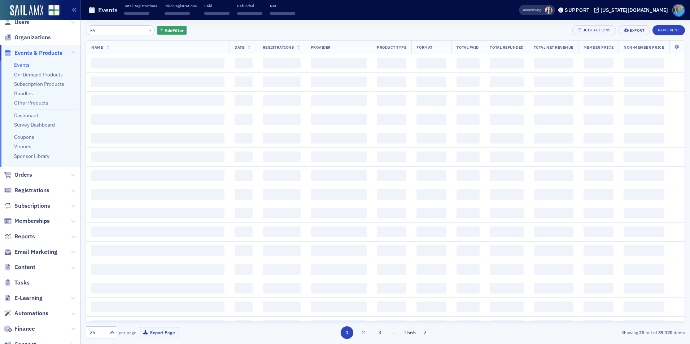
type input "F"
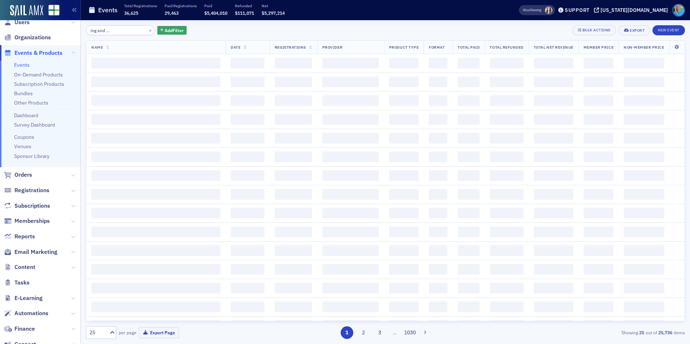
scroll to position [0, 43]
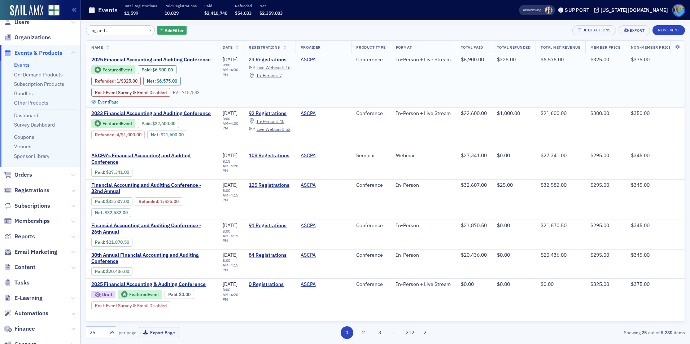
type input "Financial Accounting and Auditing Conference"
click at [195, 59] on span "2025 Financial Accounting and Auditing Conference" at bounding box center [151, 60] width 121 height 6
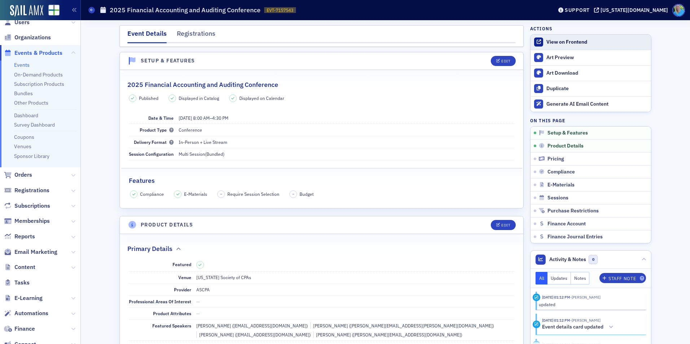
click at [557, 44] on div "View on Frontend" at bounding box center [597, 42] width 101 height 6
click at [45, 252] on span "Email Marketing" at bounding box center [35, 252] width 43 height 8
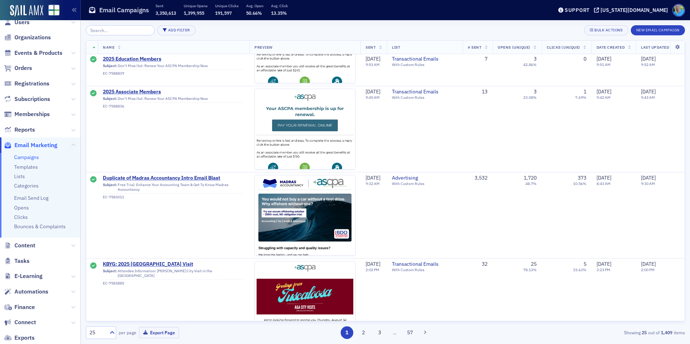
scroll to position [1834, 0]
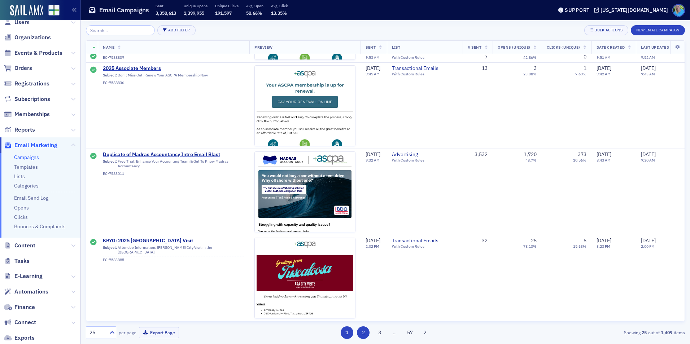
click at [367, 334] on button "2" at bounding box center [363, 333] width 13 height 13
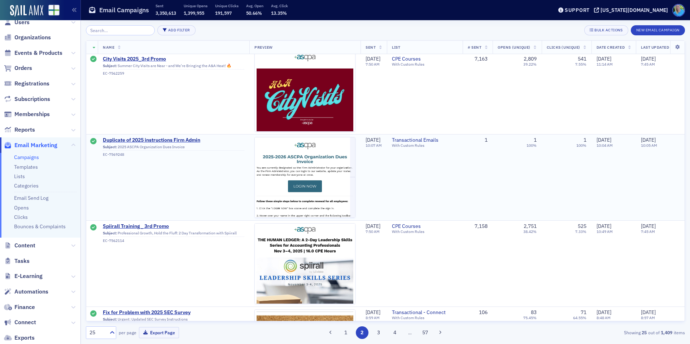
scroll to position [1895, 0]
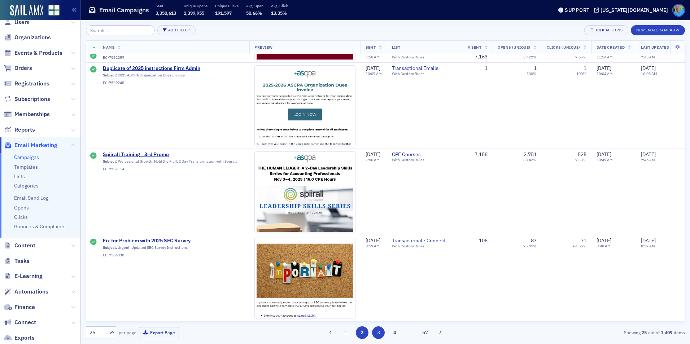
click at [377, 328] on button "3" at bounding box center [378, 333] width 13 height 13
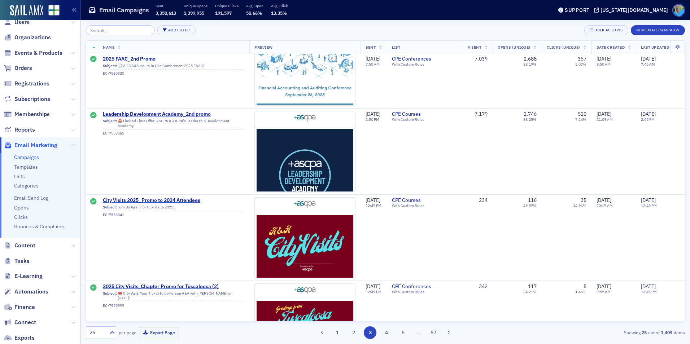
scroll to position [614, 0]
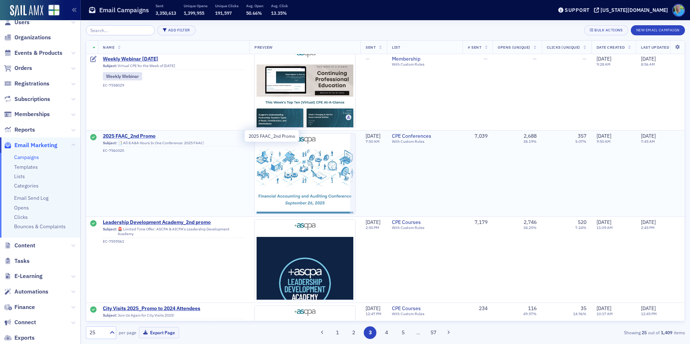
click at [150, 135] on span "2025 FAAC_2nd Promo" at bounding box center [174, 136] width 142 height 6
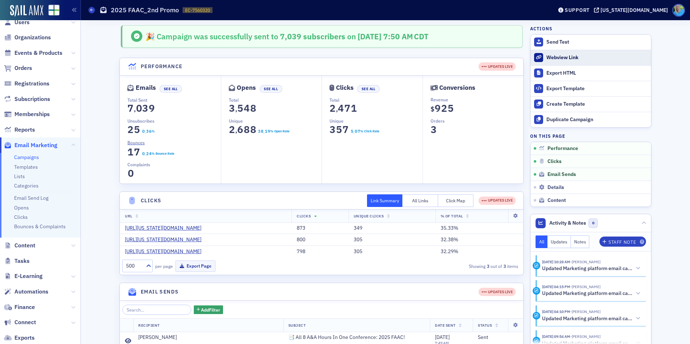
click at [554, 58] on div "Webview Link" at bounding box center [597, 58] width 101 height 6
click at [32, 158] on link "Campaigns" at bounding box center [26, 157] width 25 height 6
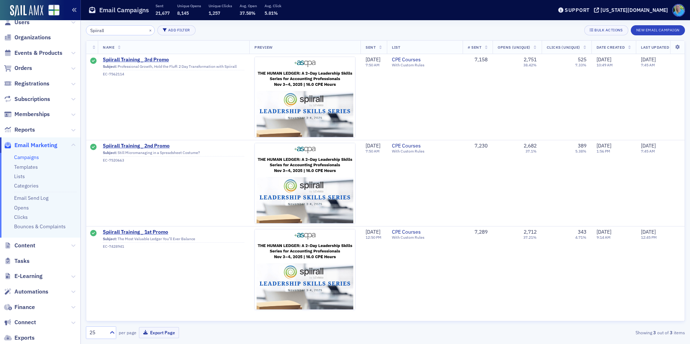
type input "Spiirall"
click at [139, 60] on span "Spiirall Training_ 3rd Promo" at bounding box center [174, 60] width 142 height 6
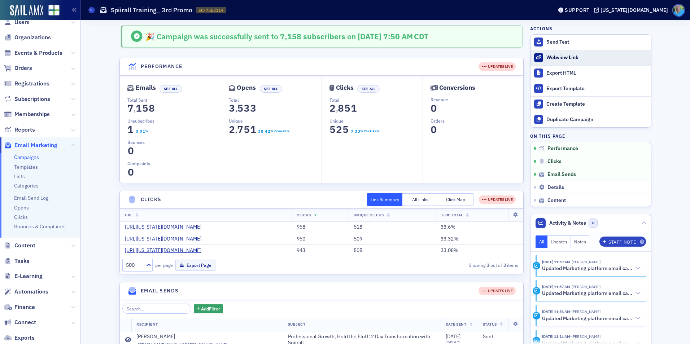
click at [560, 55] on div "Webview Link" at bounding box center [597, 58] width 101 height 6
click at [24, 156] on link "Campaigns" at bounding box center [26, 157] width 25 height 6
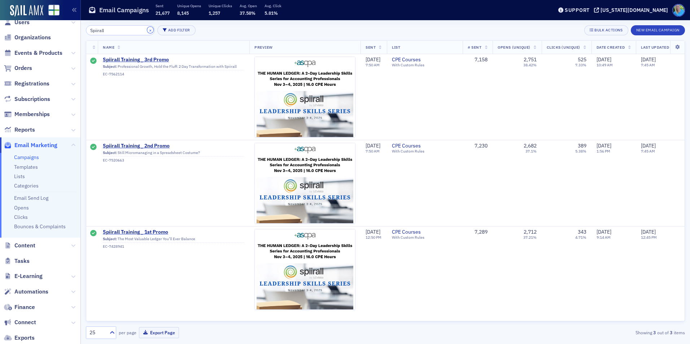
click at [147, 31] on button "×" at bounding box center [150, 30] width 6 height 6
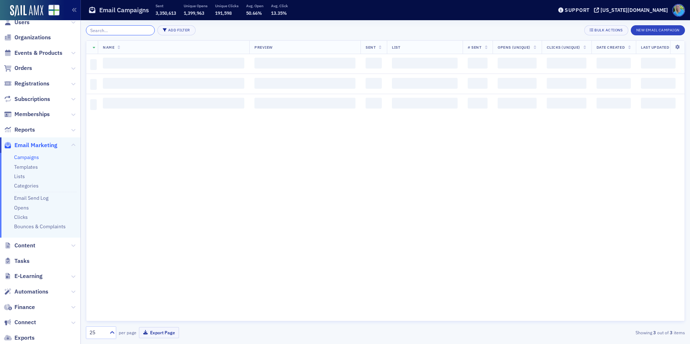
click at [140, 31] on input "search" at bounding box center [120, 30] width 69 height 10
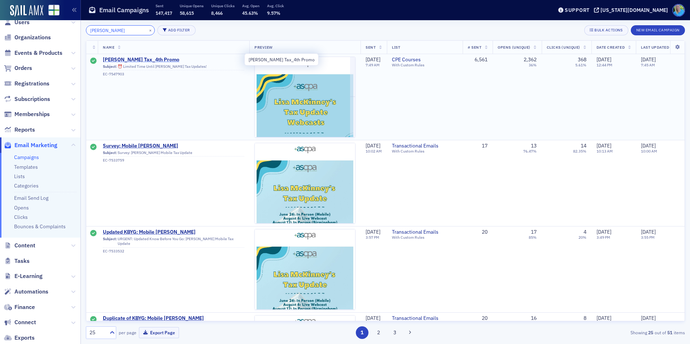
type input "Lisa Mc"
click at [161, 59] on span "Lisa McKinney Tax_4th Promo" at bounding box center [174, 60] width 142 height 6
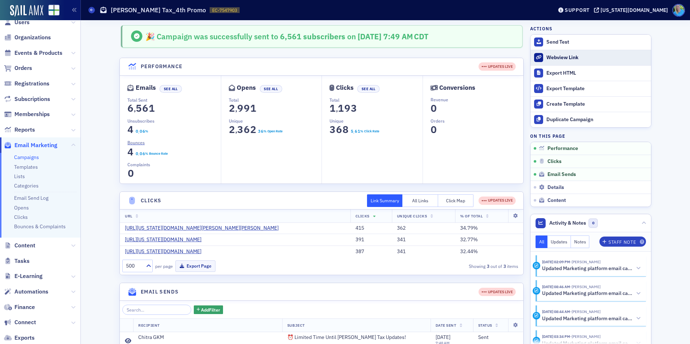
click at [564, 61] on div "Webview Link" at bounding box center [597, 58] width 101 height 6
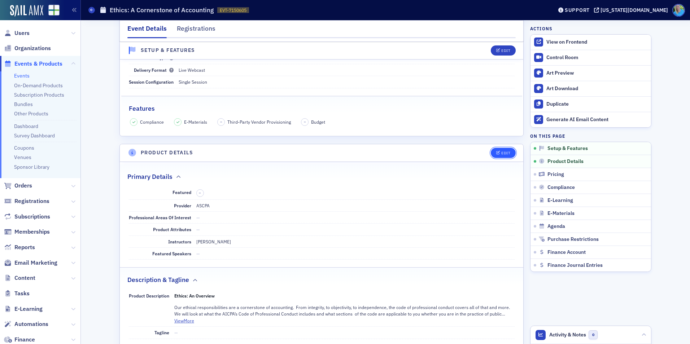
click at [502, 151] on div "Edit" at bounding box center [506, 153] width 9 height 4
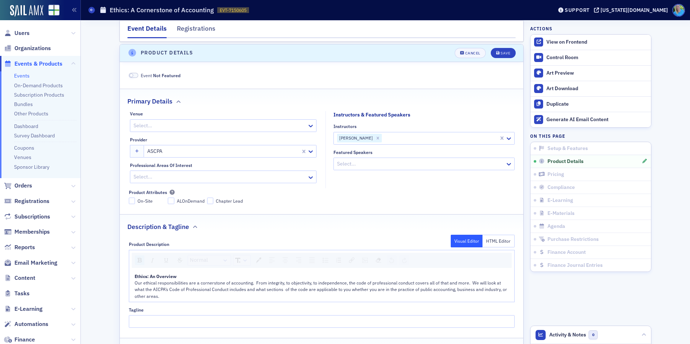
scroll to position [174, 0]
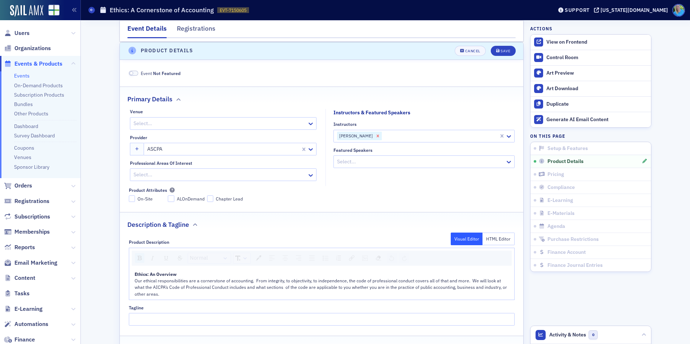
click at [376, 137] on icon "Remove Mike Brand" at bounding box center [378, 136] width 5 height 5
click at [362, 137] on div at bounding box center [421, 136] width 168 height 9
type input "[PERSON_NAME]"
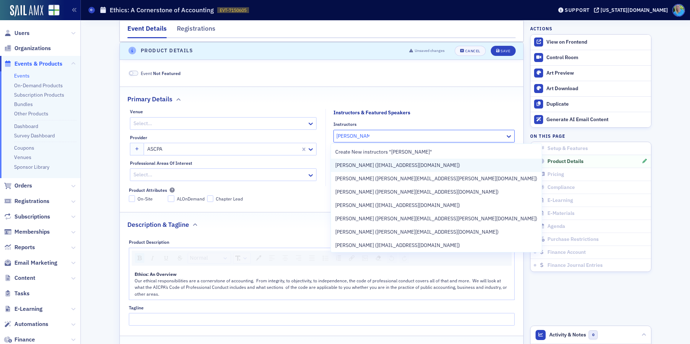
click at [389, 164] on span "[PERSON_NAME] ([EMAIL_ADDRESS][DOMAIN_NAME])" at bounding box center [397, 166] width 125 height 8
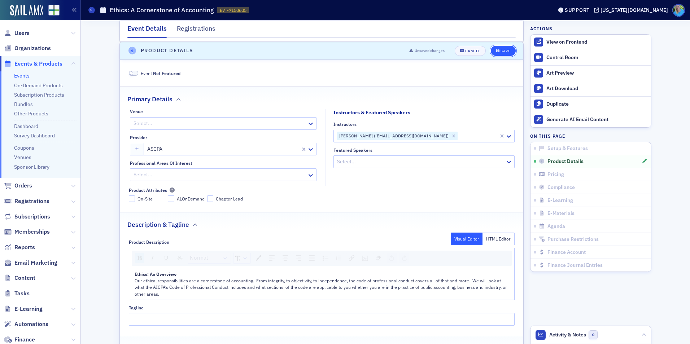
click at [497, 50] on icon "submit" at bounding box center [499, 51] width 4 height 4
